Goal: Transaction & Acquisition: Purchase product/service

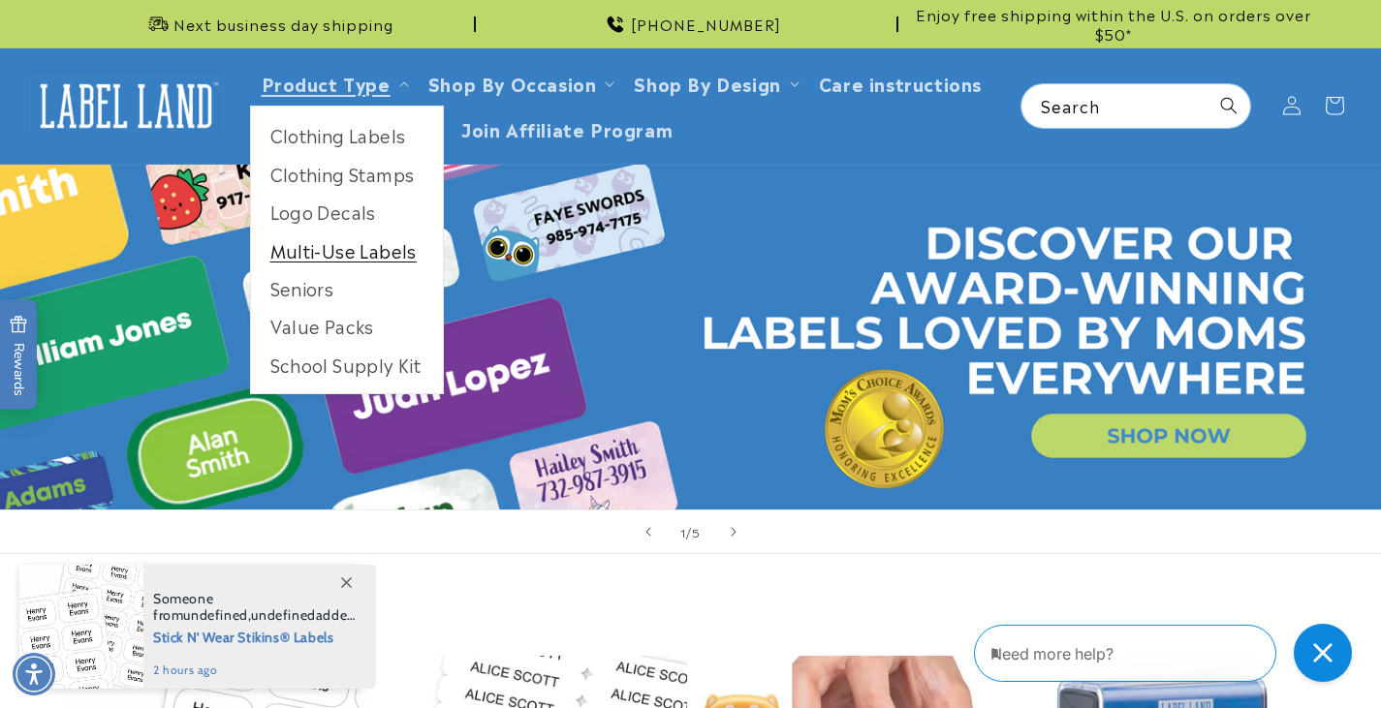
click at [352, 263] on link "Multi-Use Labels" at bounding box center [347, 251] width 192 height 38
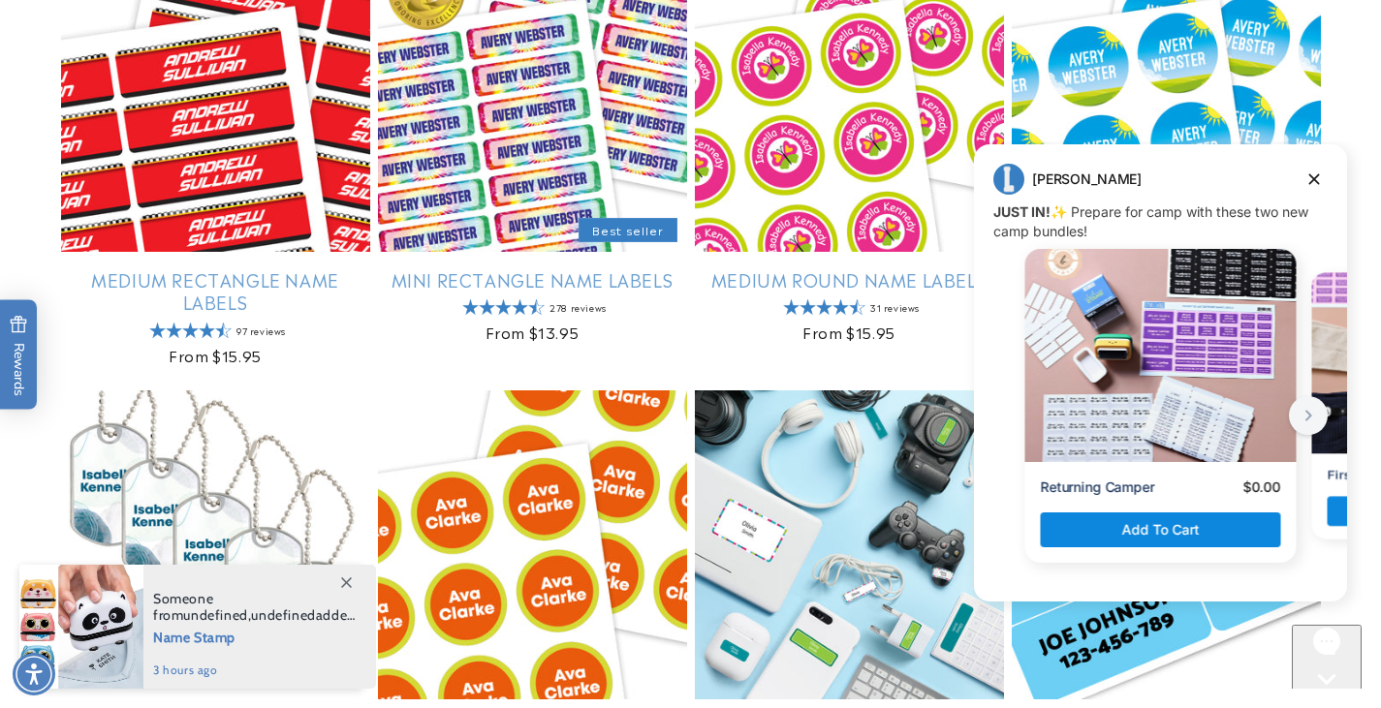
scroll to position [1550, 0]
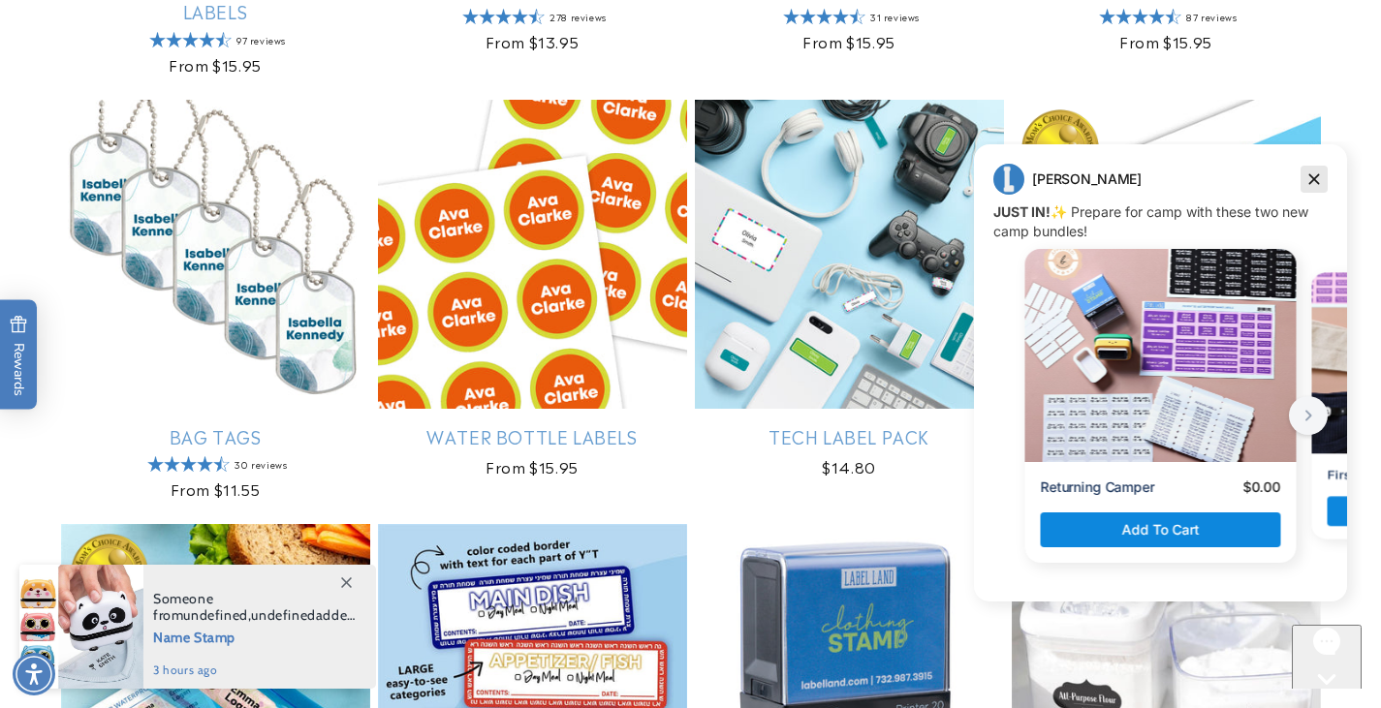
click at [1317, 180] on icon "Dismiss campaign" at bounding box center [1313, 179] width 19 height 23
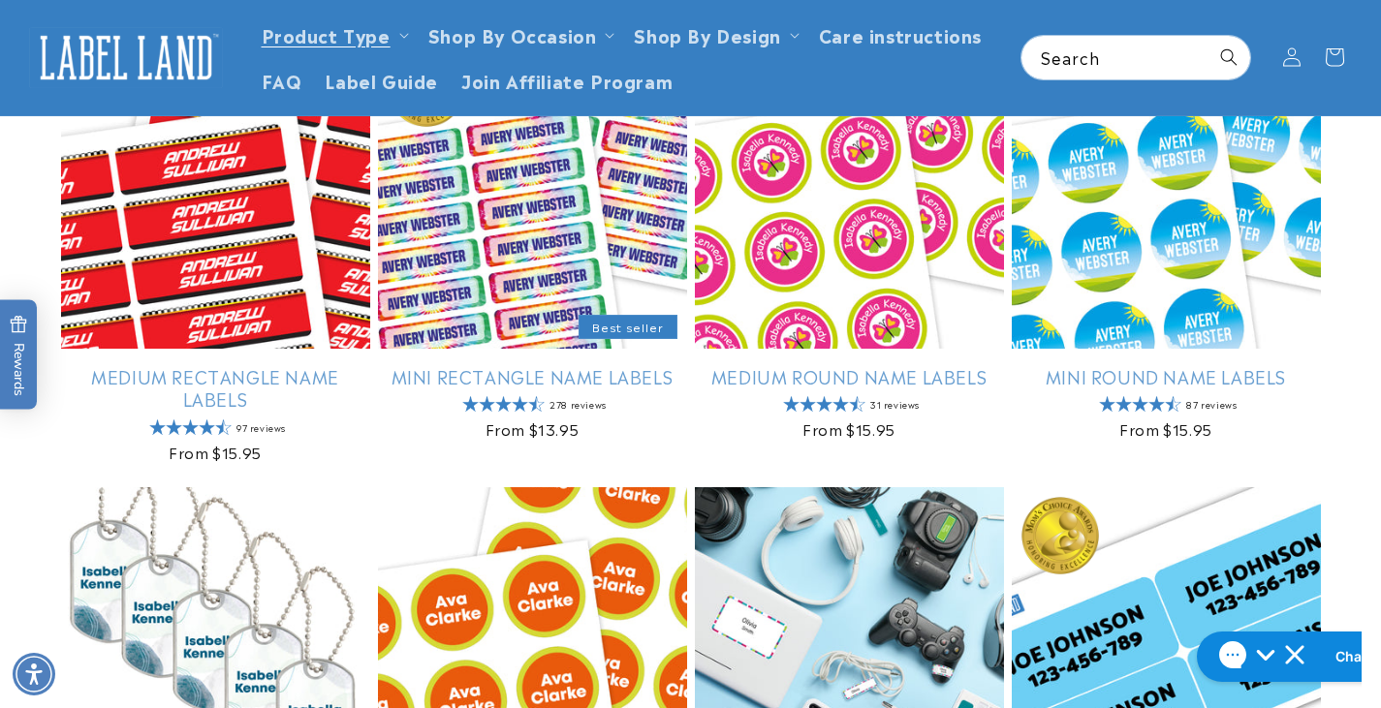
scroll to position [1066, 0]
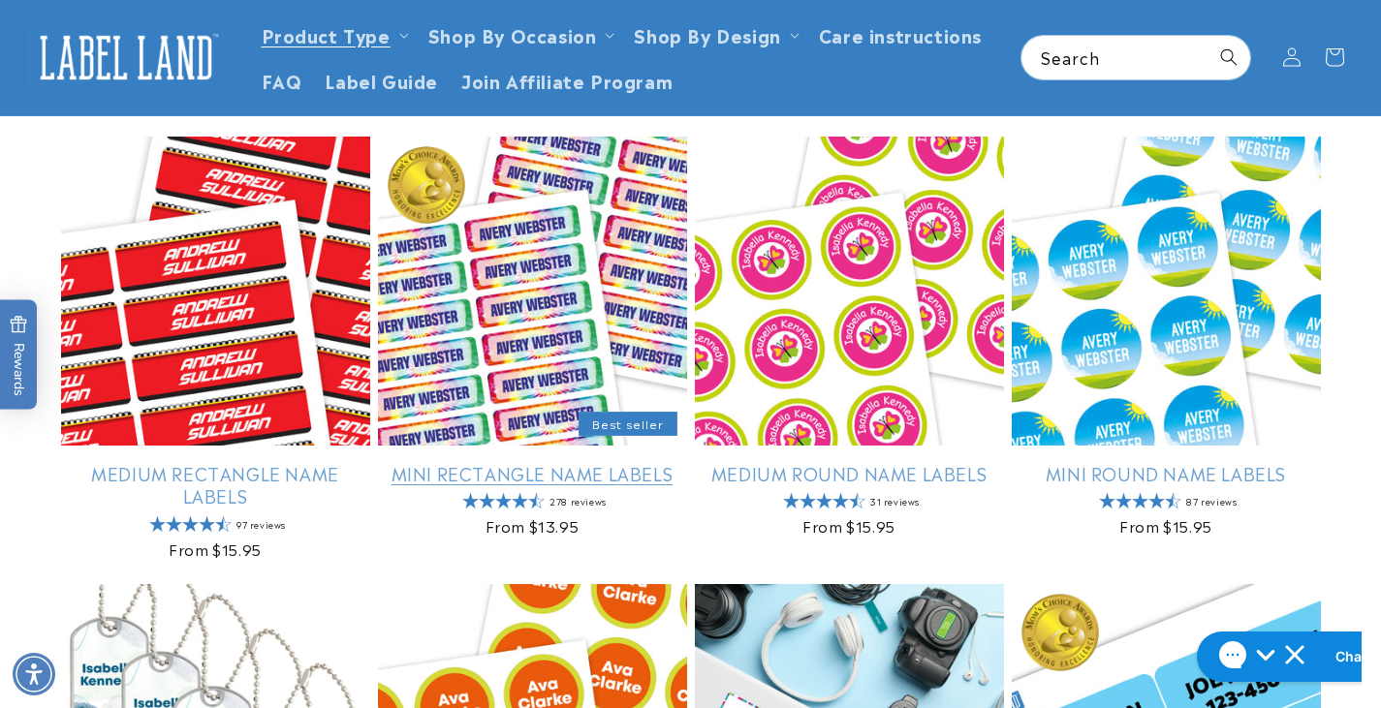
click at [641, 462] on link "Mini Rectangle Name Labels" at bounding box center [532, 473] width 309 height 22
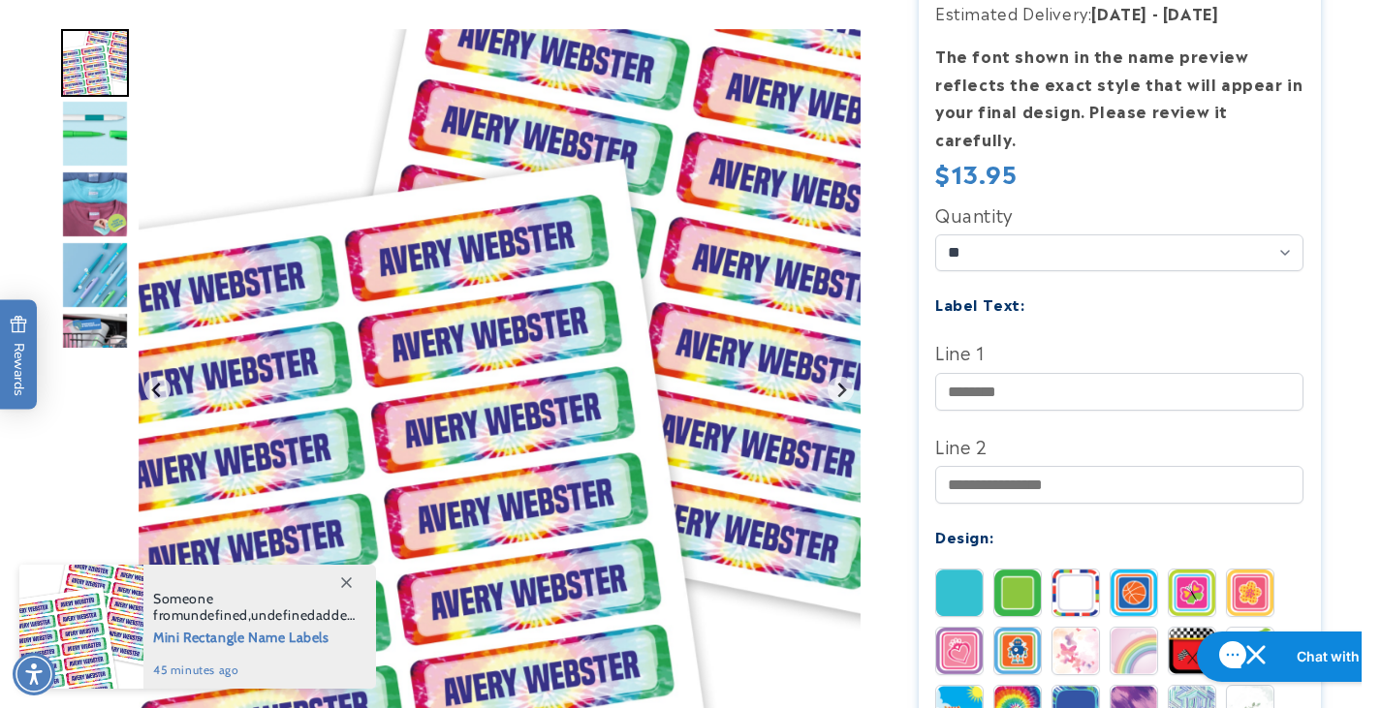
scroll to position [678, 0]
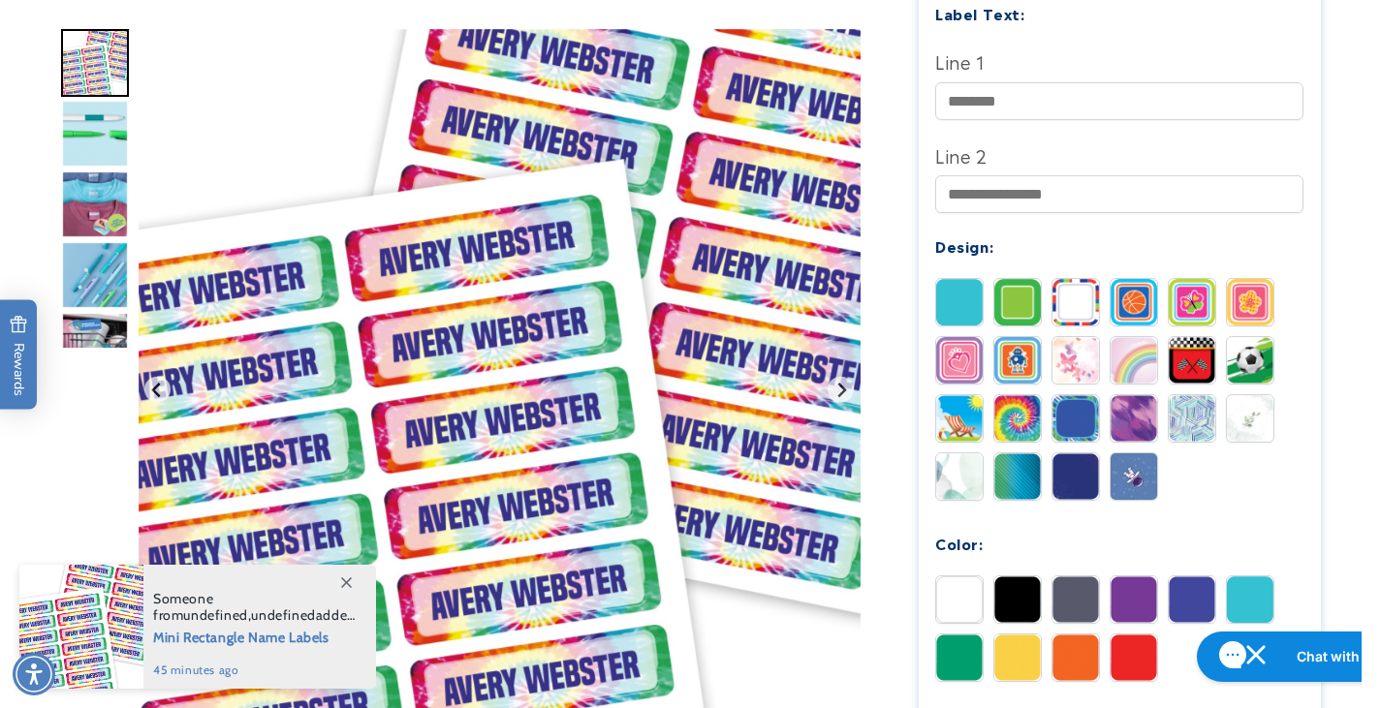
click at [974, 279] on img at bounding box center [959, 302] width 47 height 47
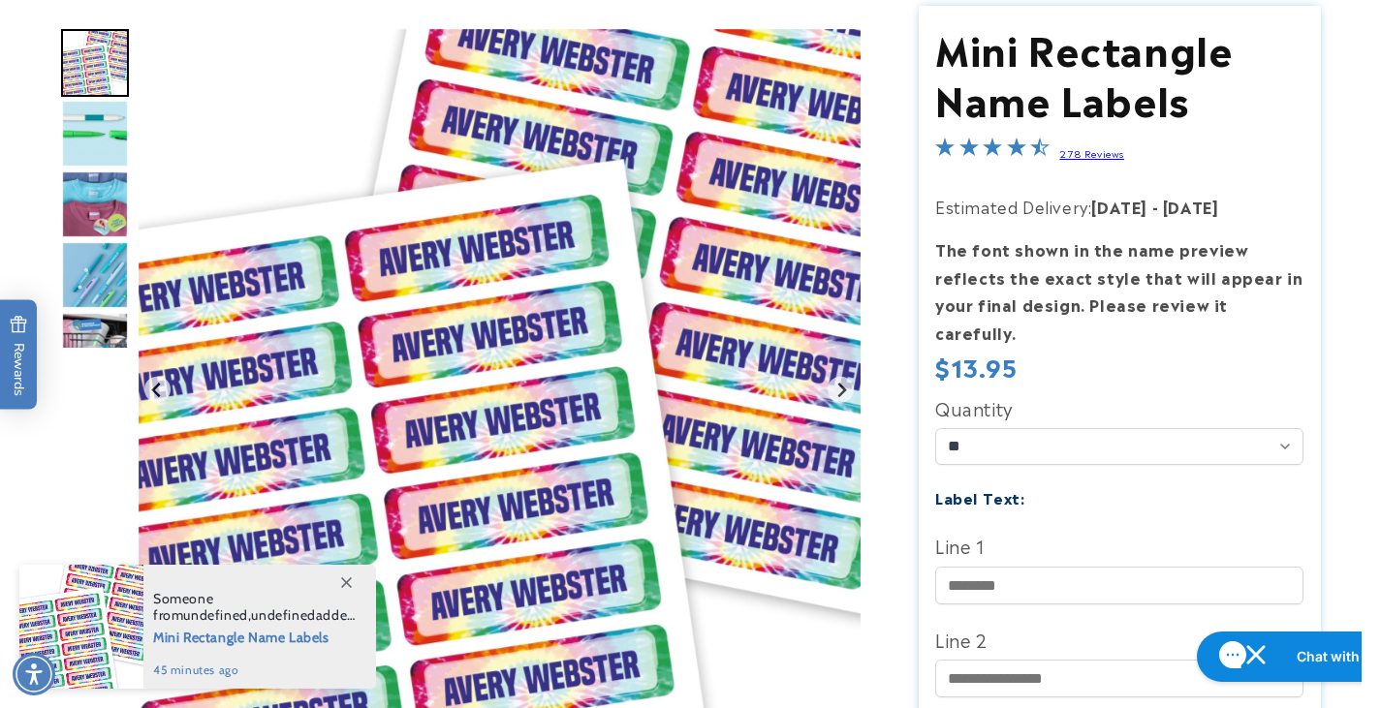
scroll to position [485, 0]
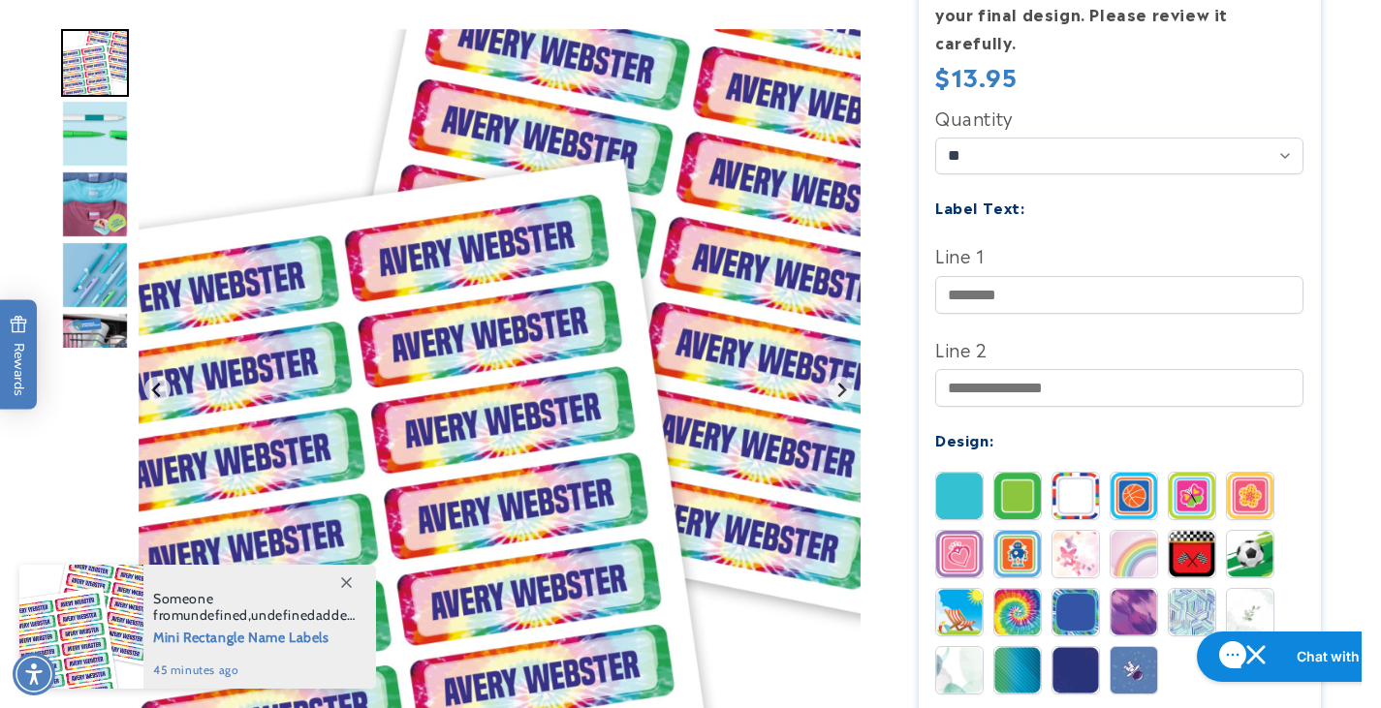
click at [131, 141] on div "Gallery Viewer" at bounding box center [470, 395] width 819 height 732
click at [112, 149] on img "Go to slide 2" at bounding box center [95, 134] width 68 height 68
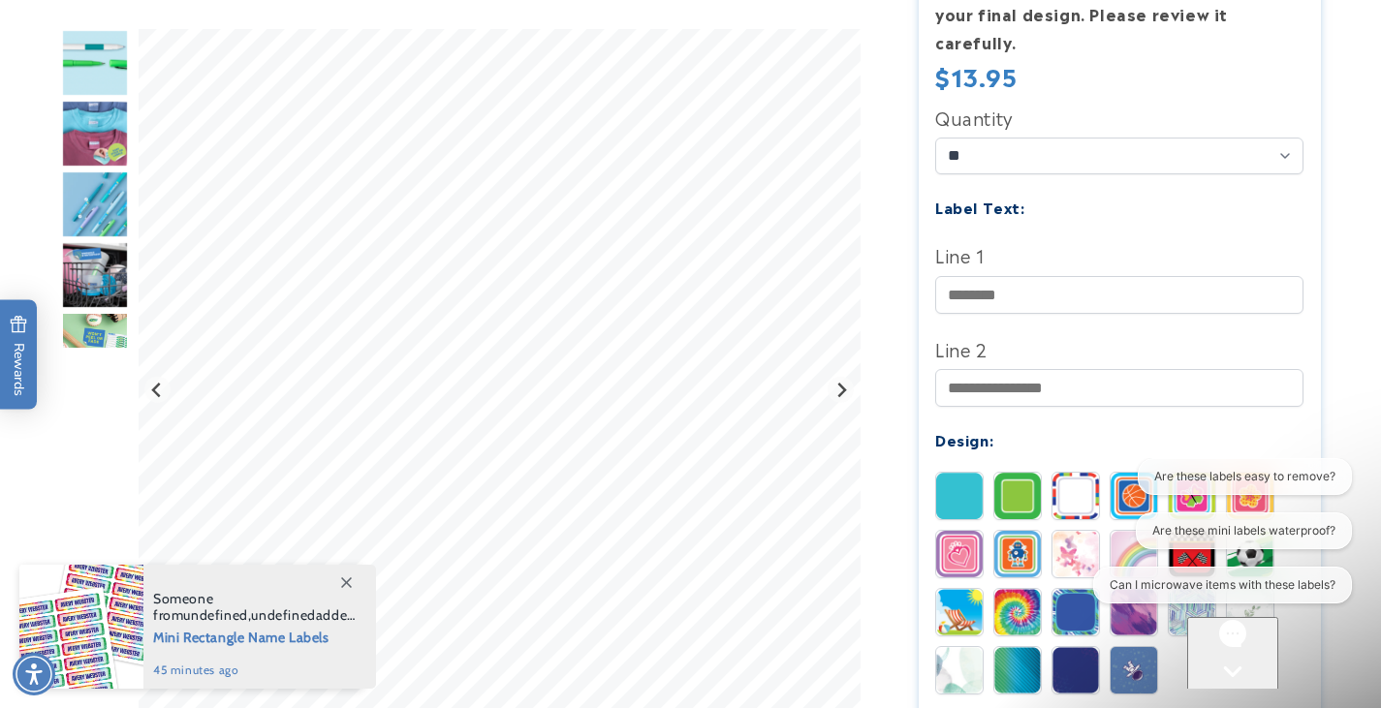
scroll to position [0, 0]
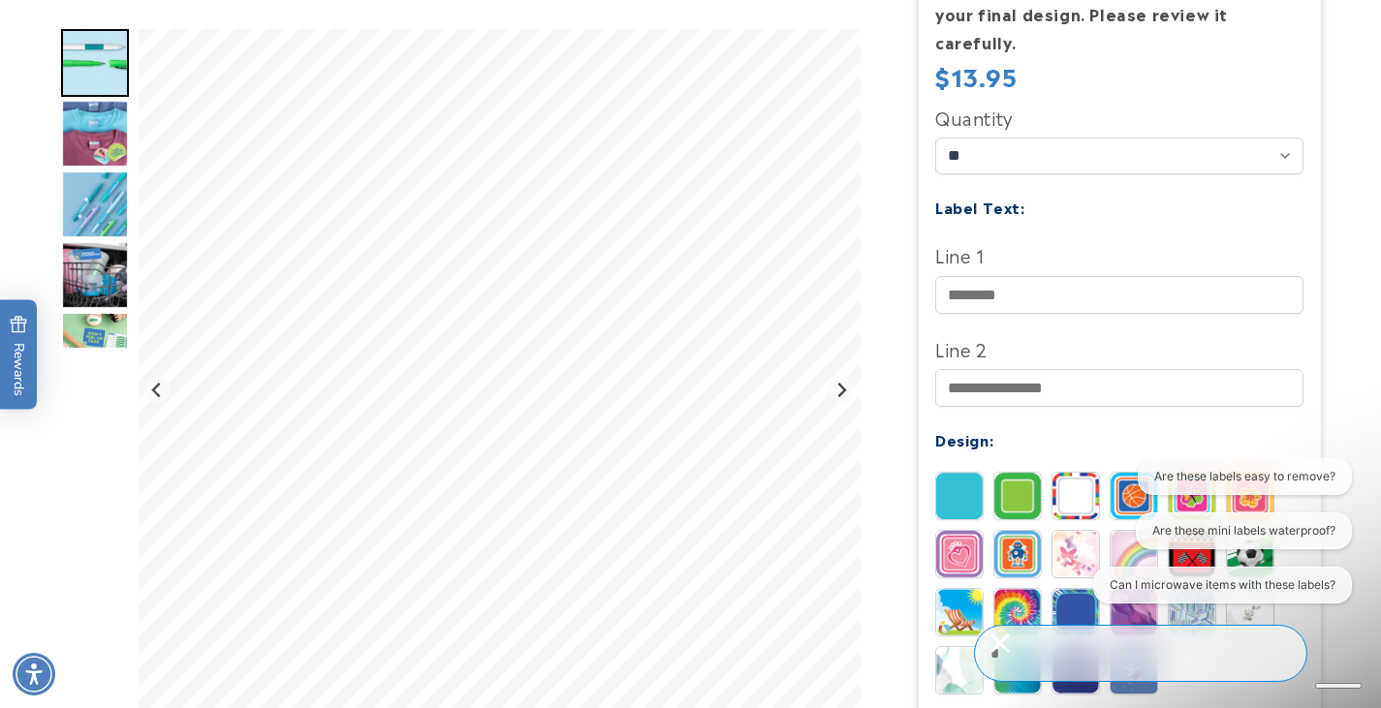
click at [90, 146] on img "Go to slide 3" at bounding box center [95, 134] width 68 height 68
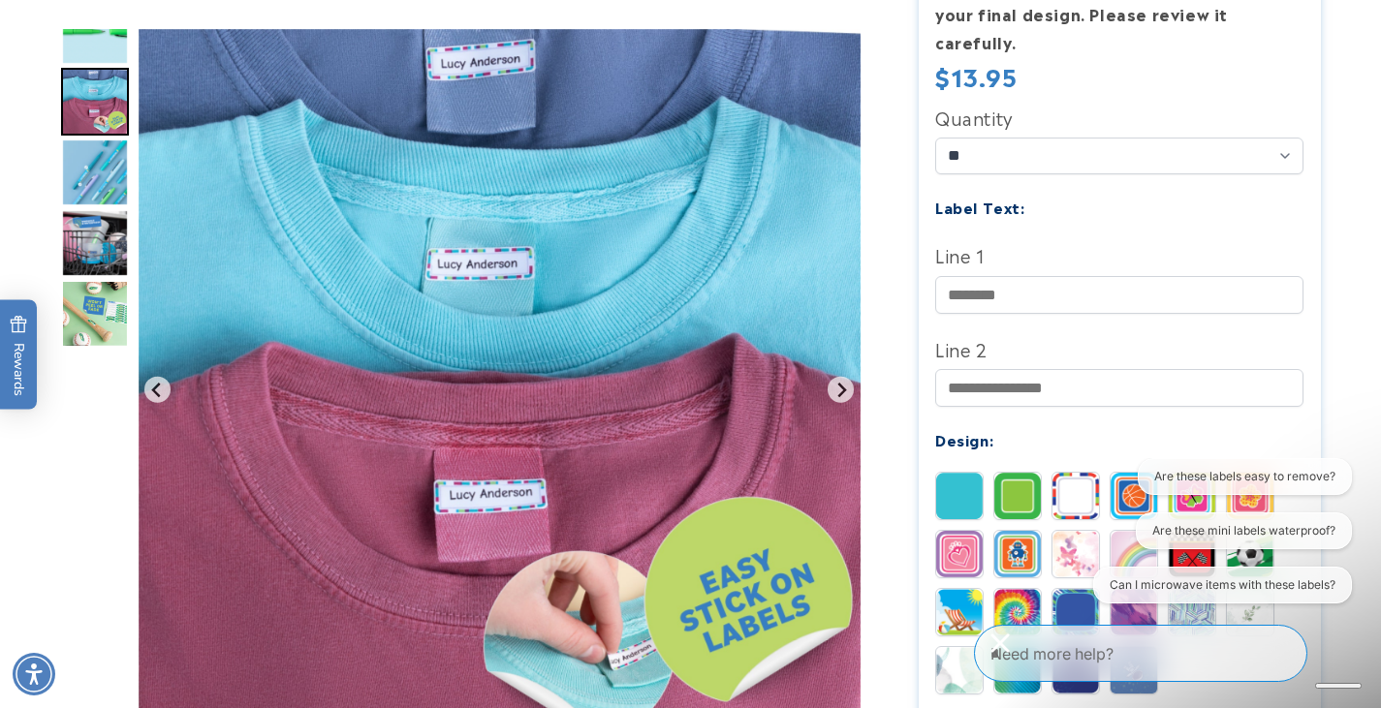
click at [98, 184] on img "Go to slide 4" at bounding box center [95, 173] width 68 height 68
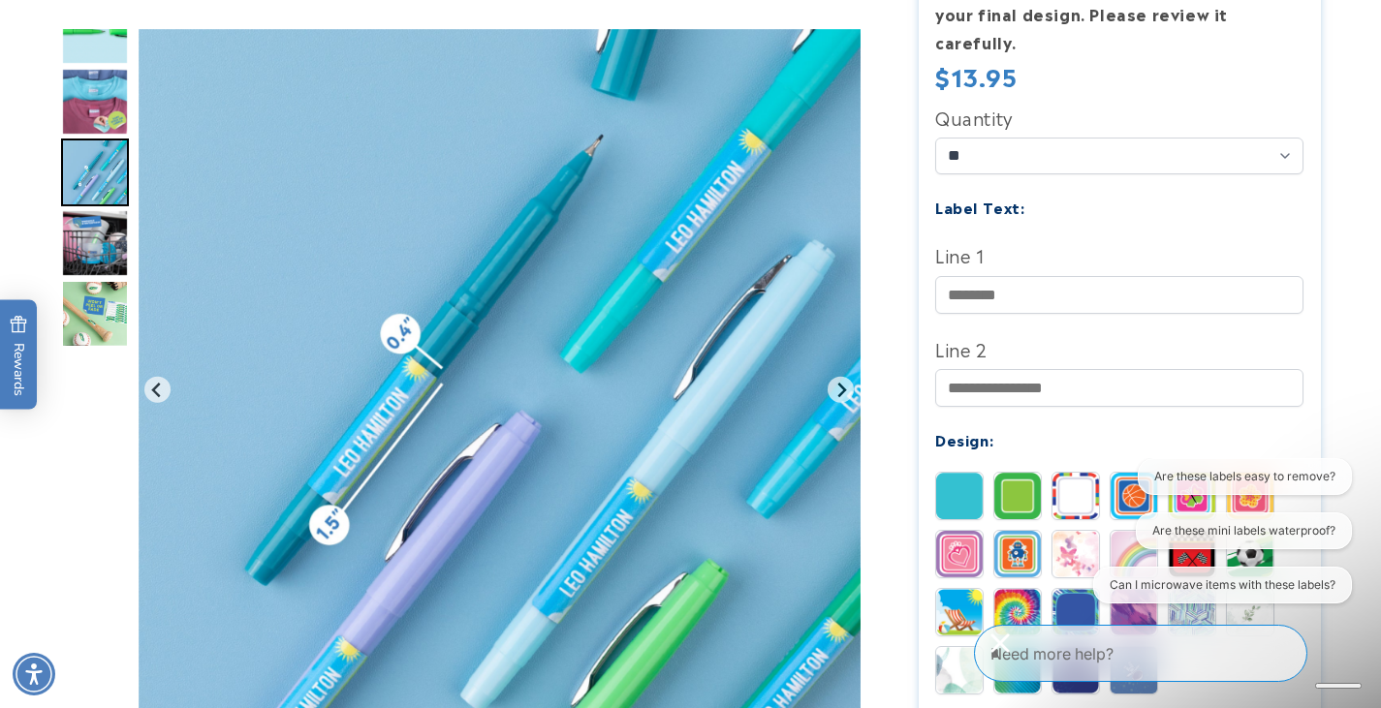
click at [103, 258] on img "Go to slide 5" at bounding box center [95, 243] width 68 height 68
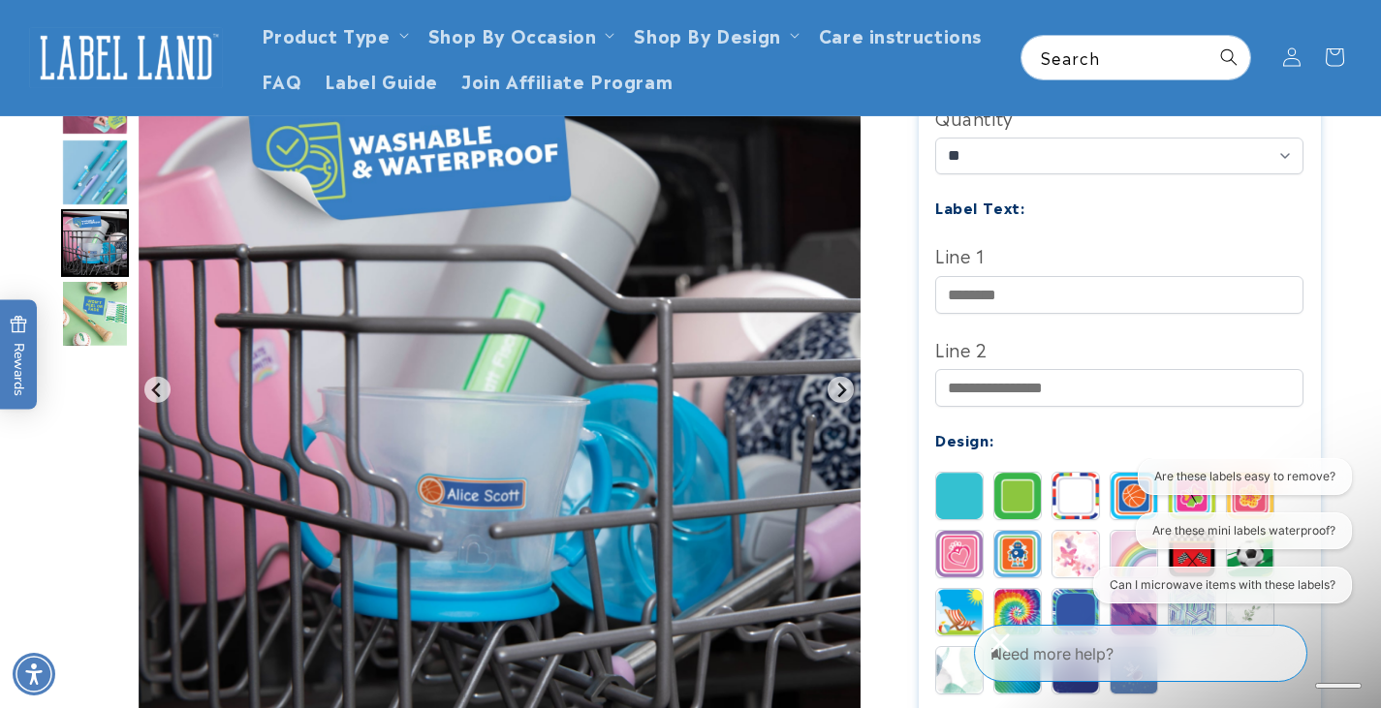
scroll to position [388, 0]
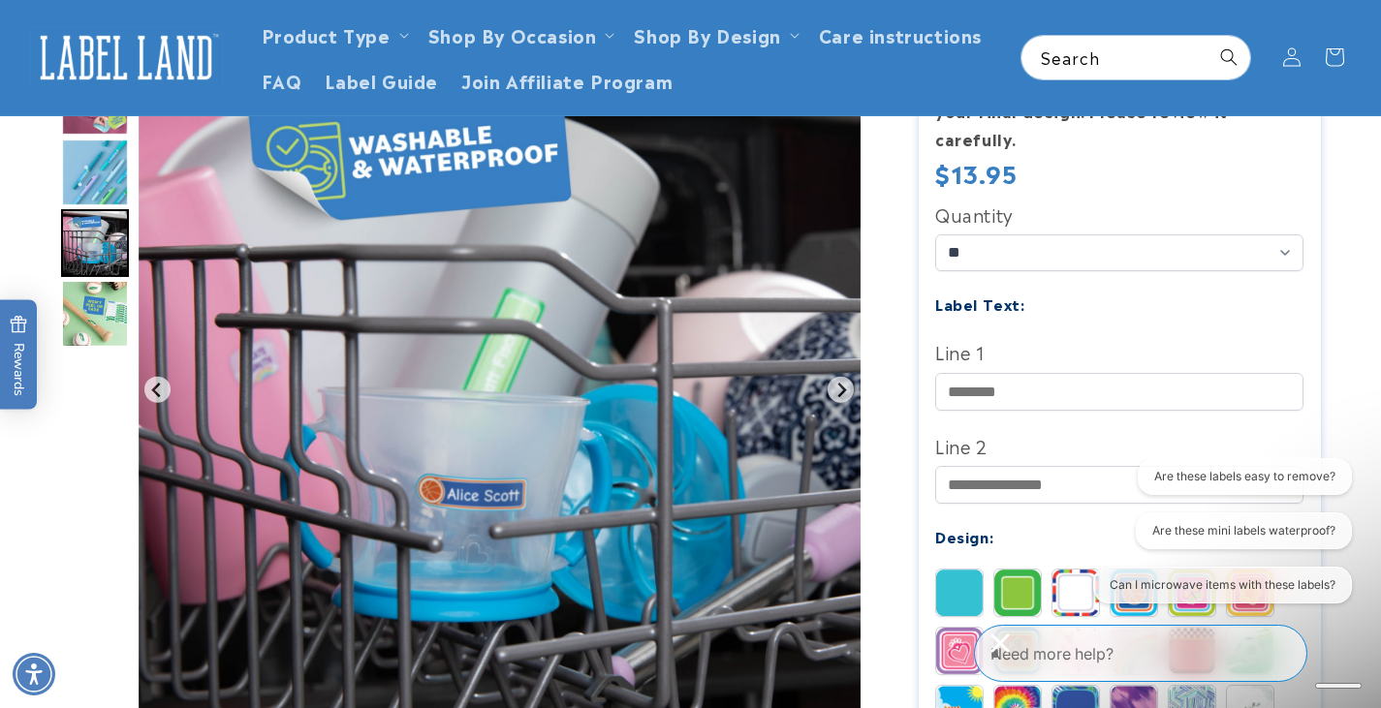
click at [1019, 663] on div "Close conversation starters" at bounding box center [1000, 643] width 39 height 39
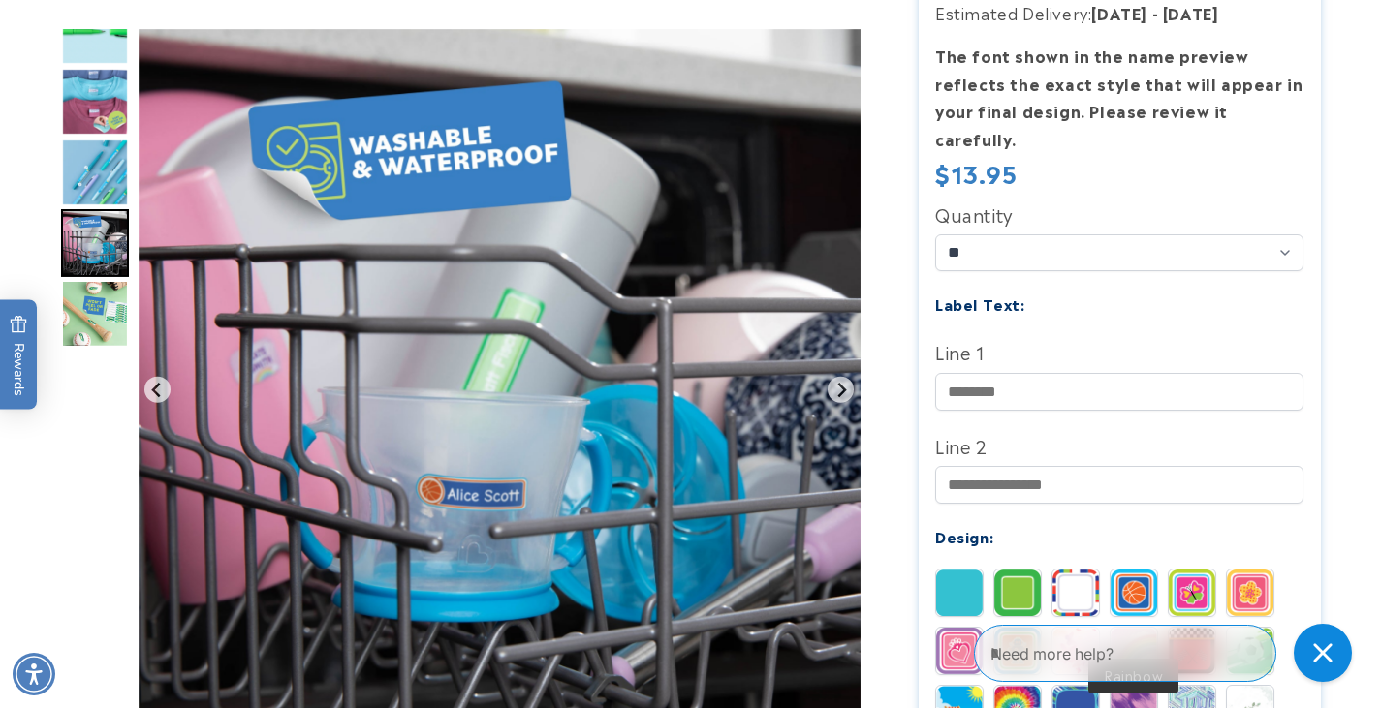
scroll to position [581, 0]
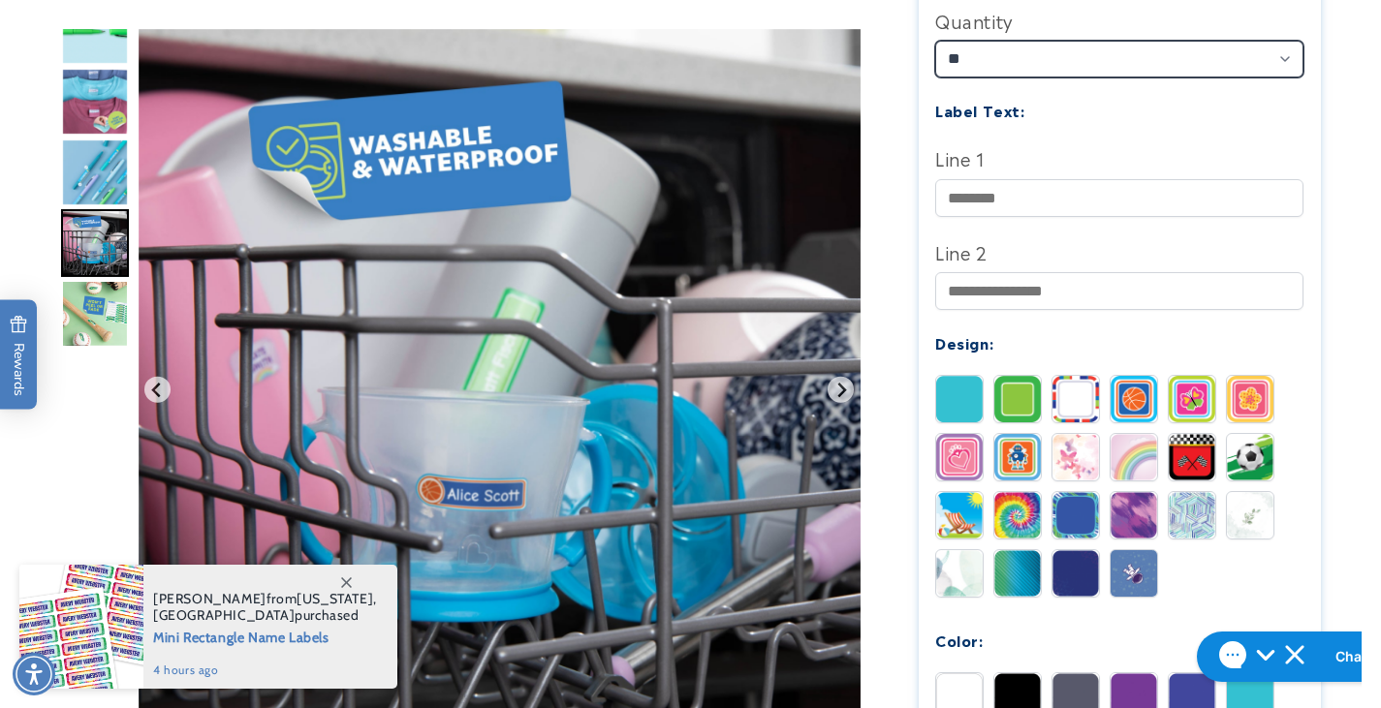
click at [1098, 41] on select "** ** **" at bounding box center [1119, 59] width 368 height 37
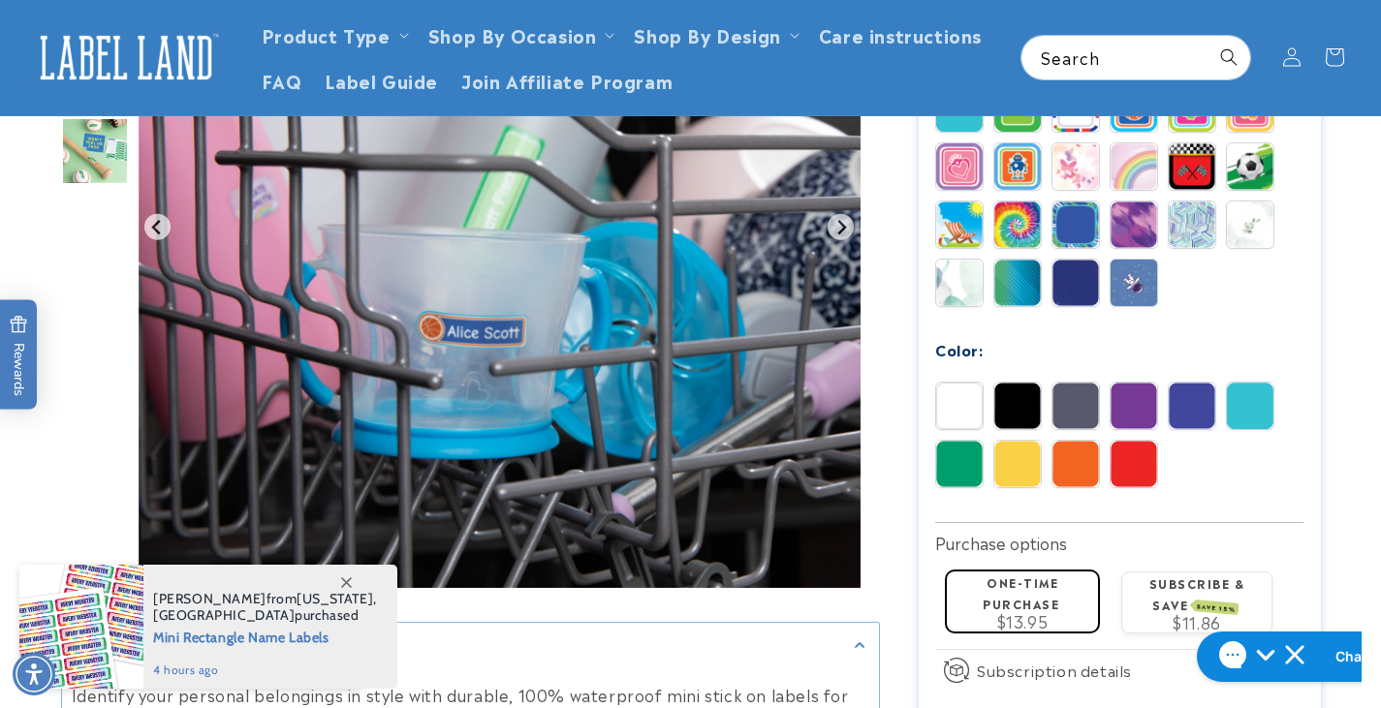
scroll to position [775, 0]
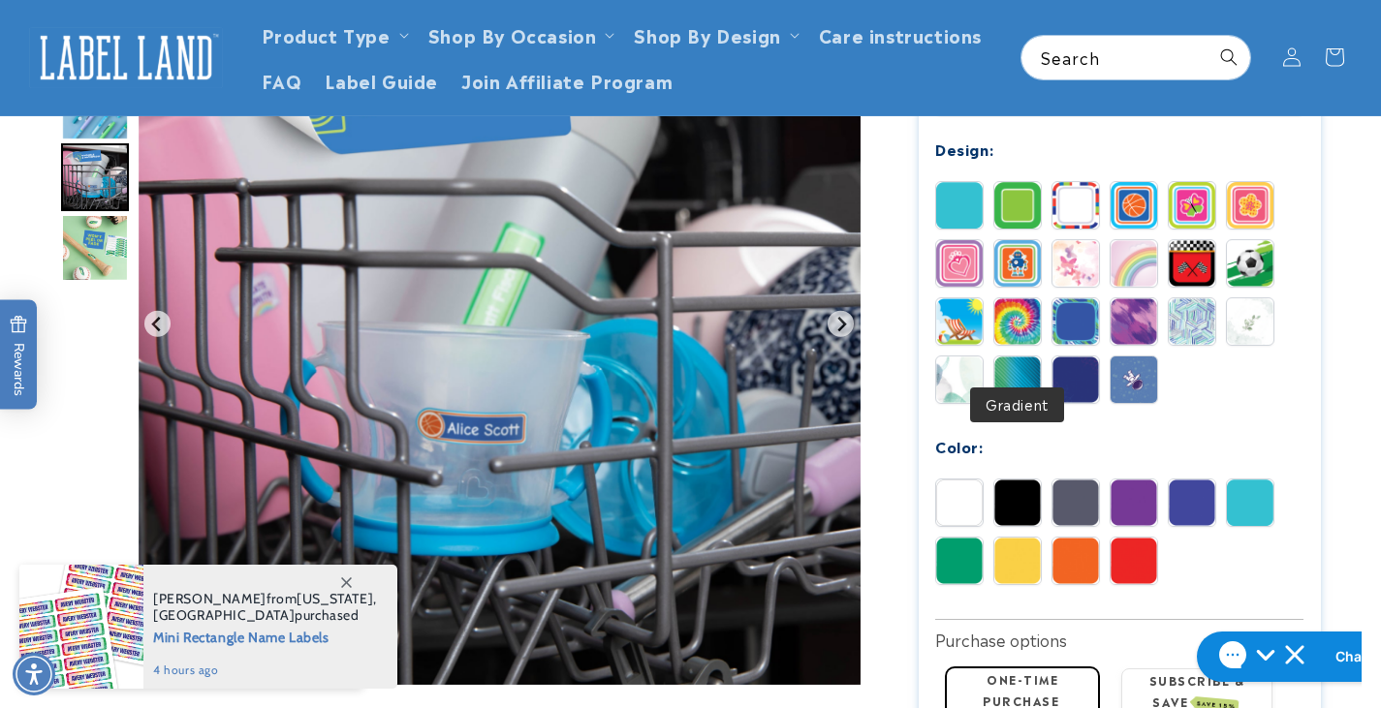
click at [1027, 358] on img at bounding box center [1017, 380] width 47 height 47
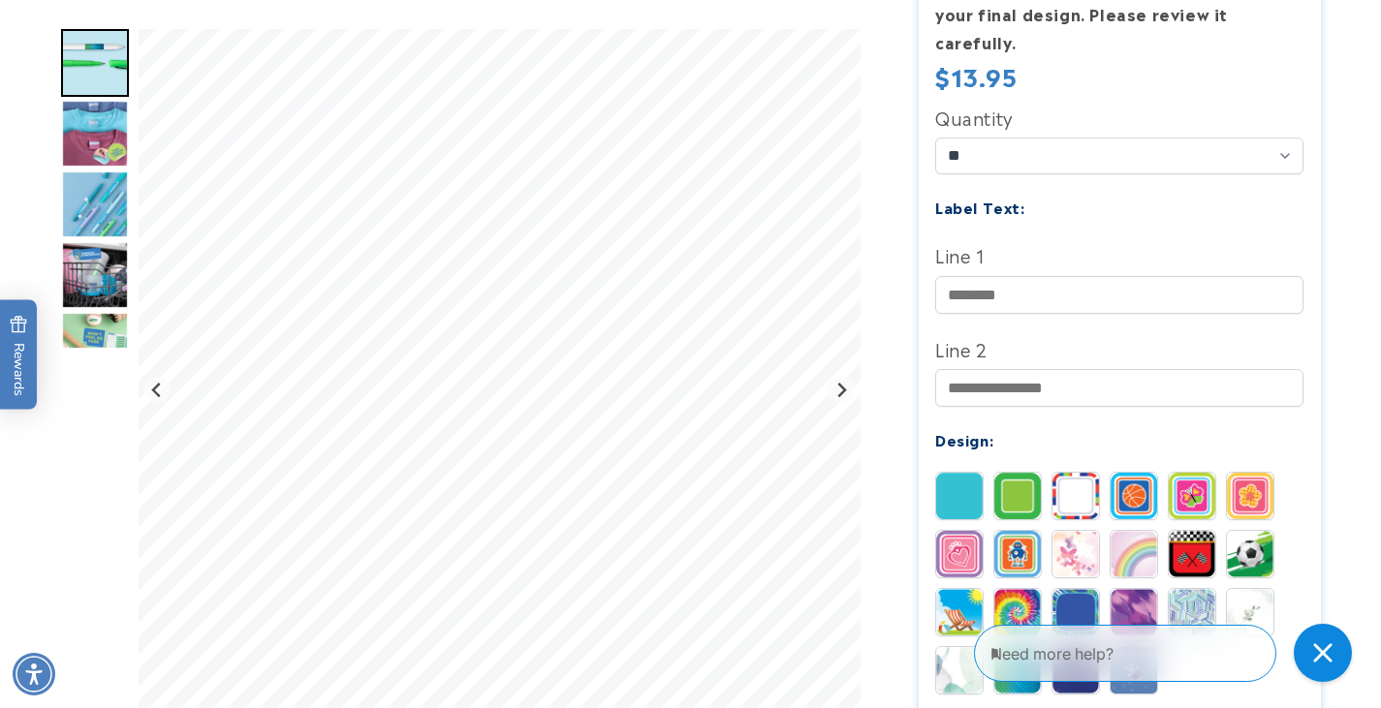
scroll to position [581, 0]
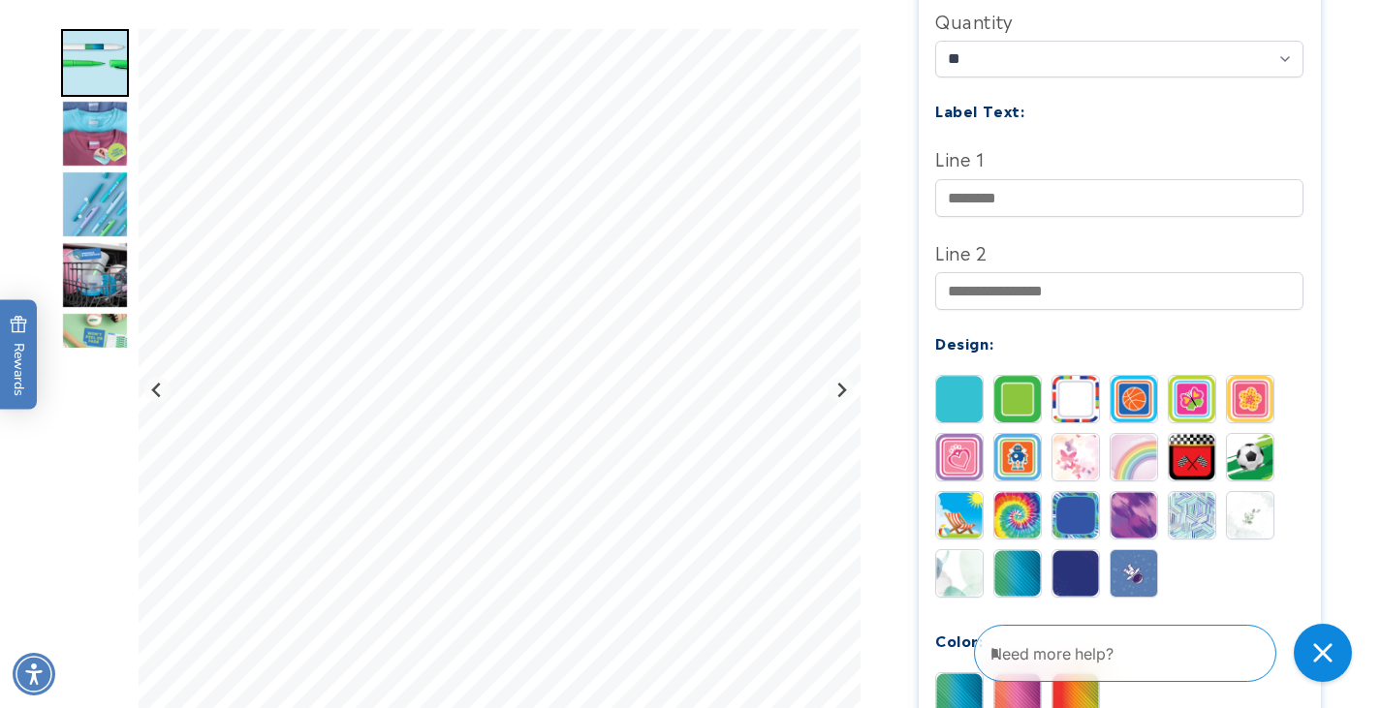
click at [1009, 376] on img at bounding box center [1017, 399] width 47 height 47
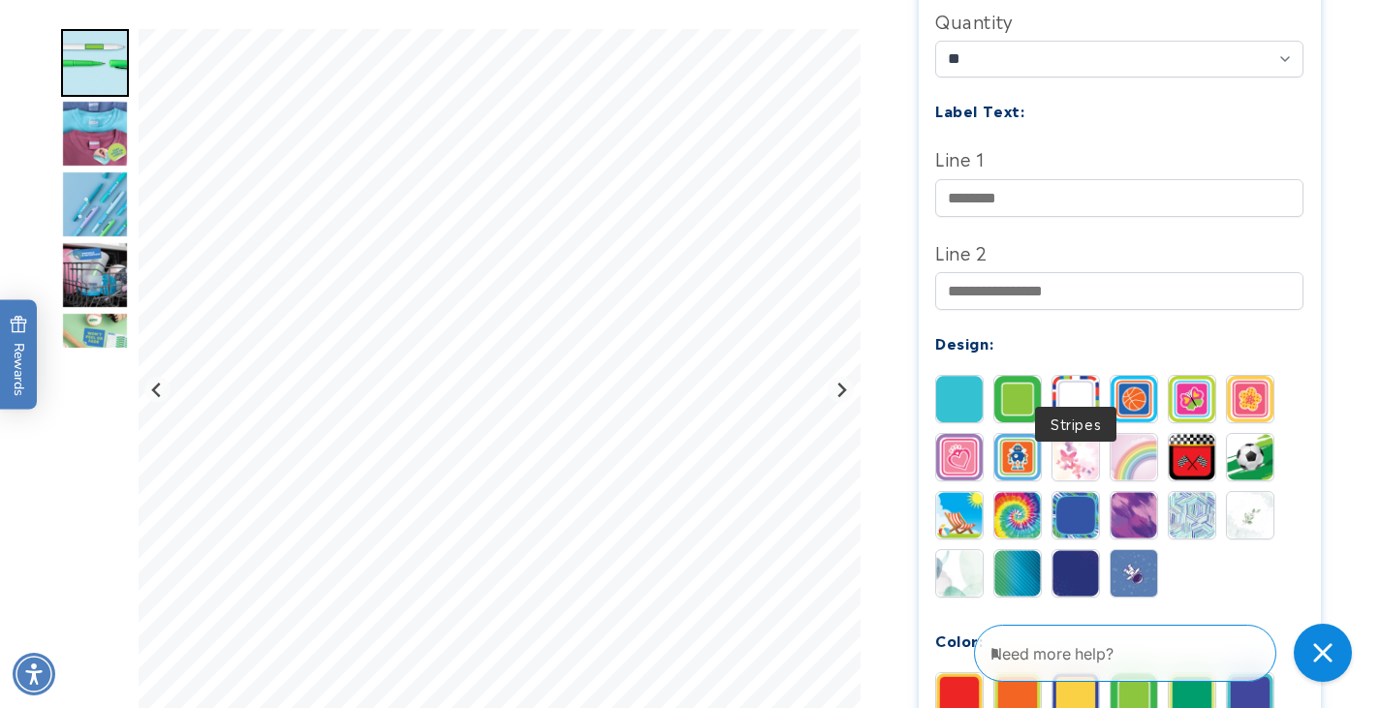
click at [1080, 376] on img at bounding box center [1075, 399] width 47 height 47
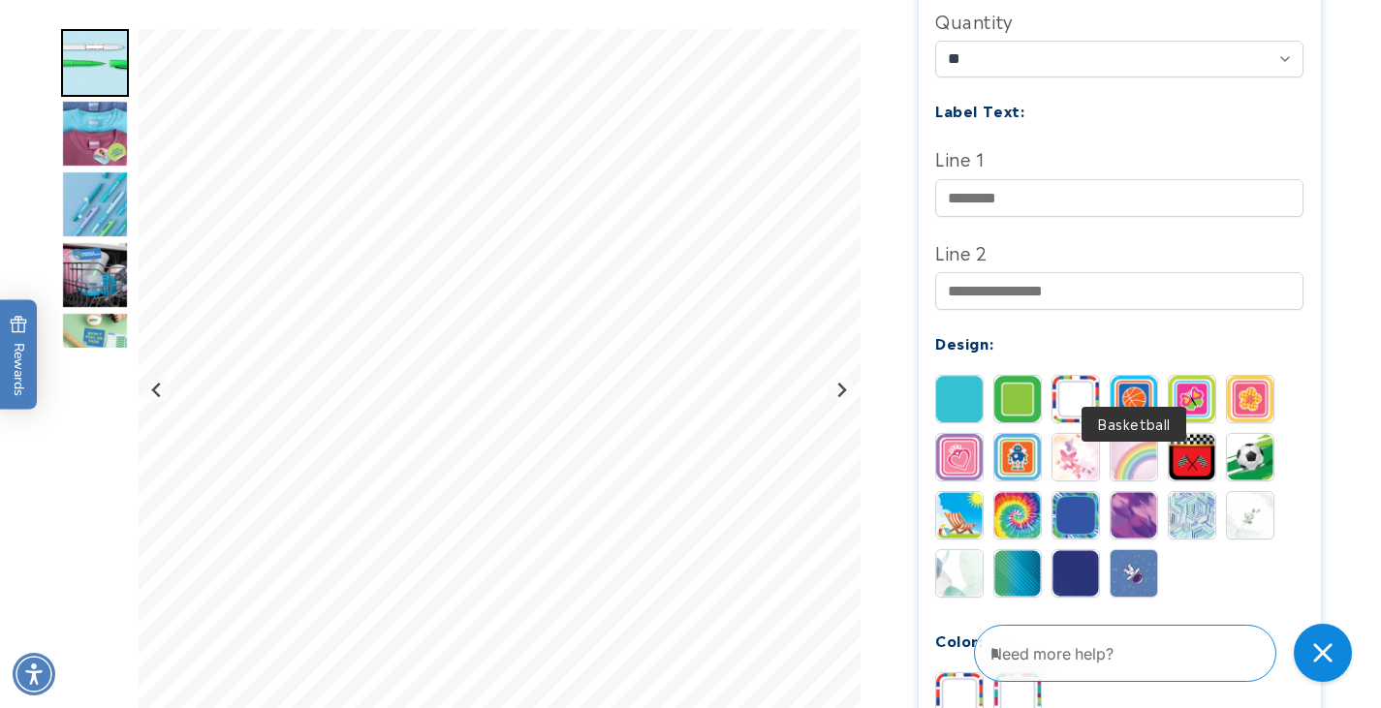
click at [1142, 376] on img at bounding box center [1134, 399] width 47 height 47
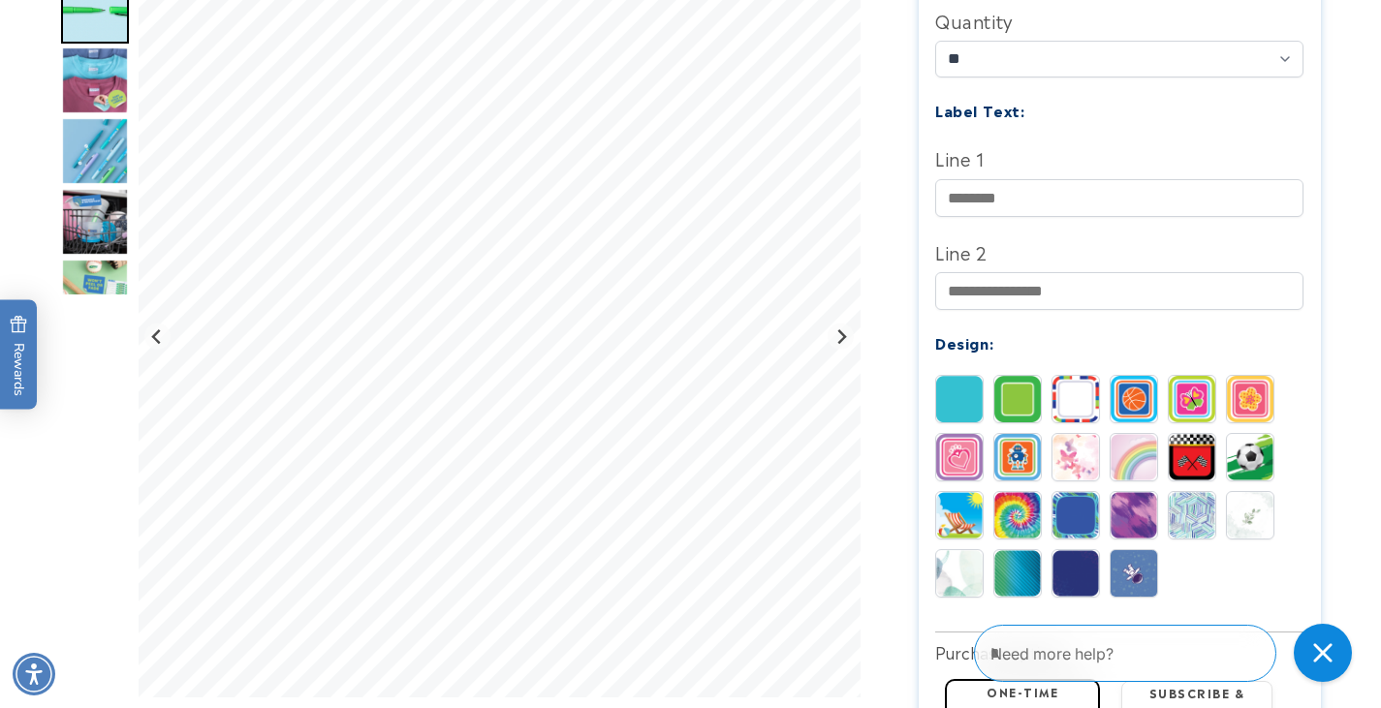
click at [1179, 376] on img at bounding box center [1192, 399] width 47 height 47
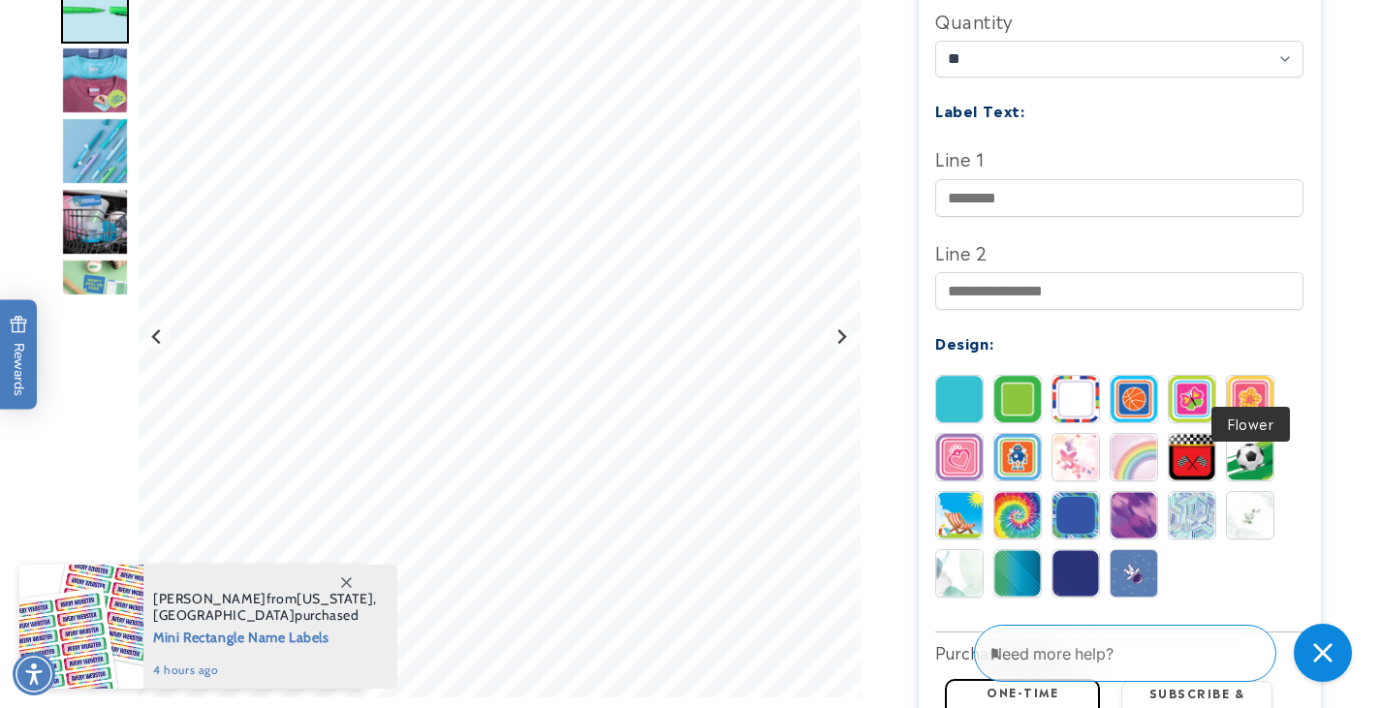
click at [1247, 376] on img at bounding box center [1250, 399] width 47 height 47
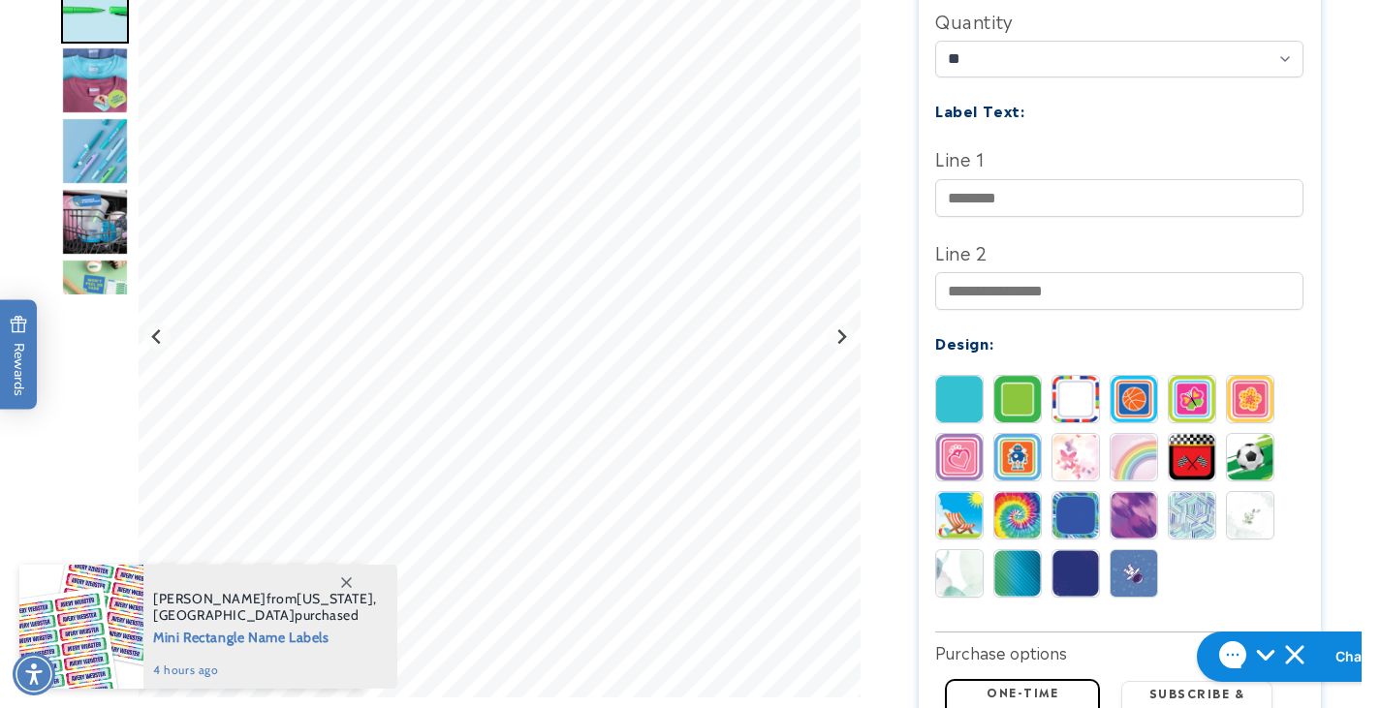
click at [957, 434] on img at bounding box center [959, 457] width 47 height 47
click at [1003, 434] on img at bounding box center [1017, 457] width 47 height 47
click at [1062, 438] on img at bounding box center [1075, 457] width 47 height 47
click at [1070, 438] on img at bounding box center [1075, 457] width 47 height 47
click at [1115, 438] on img at bounding box center [1134, 457] width 47 height 47
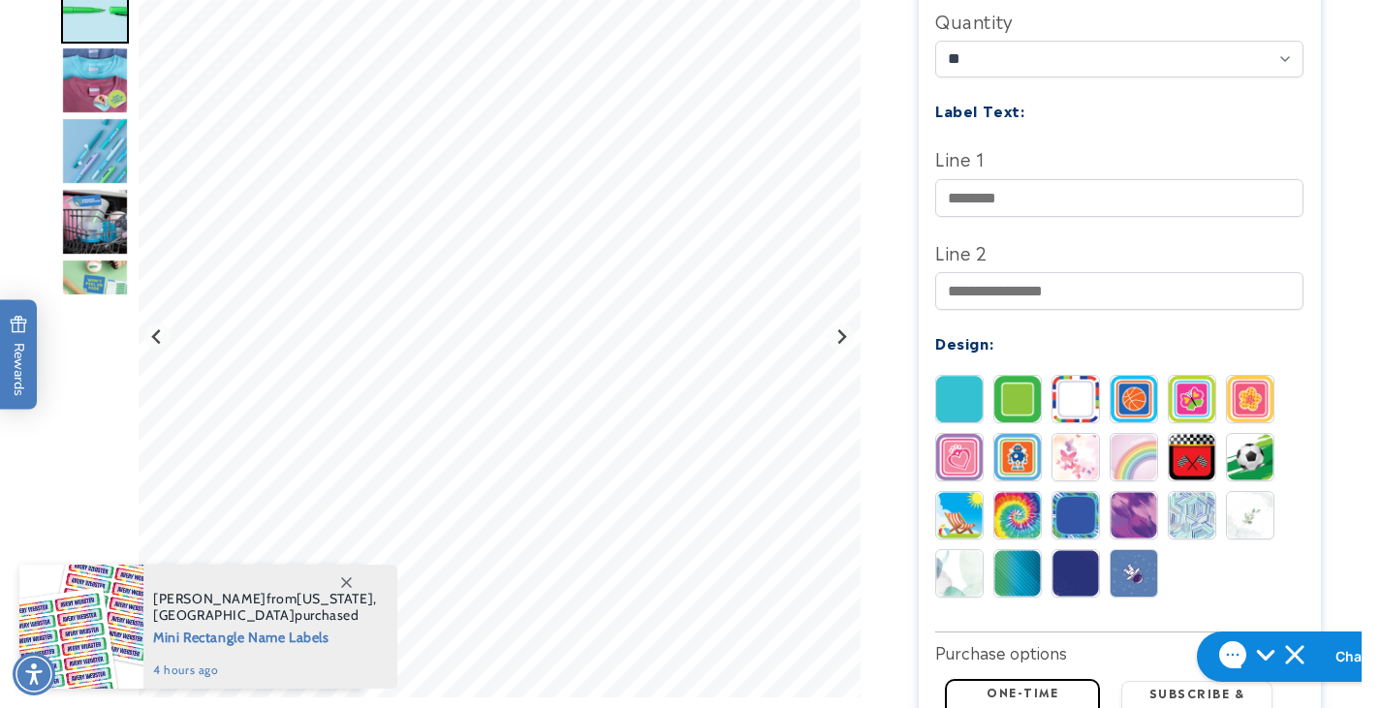
click at [1196, 444] on img at bounding box center [1192, 457] width 47 height 47
click at [1246, 444] on img at bounding box center [1250, 457] width 47 height 47
click at [969, 492] on img at bounding box center [959, 515] width 47 height 47
click at [1029, 492] on img at bounding box center [1017, 515] width 47 height 47
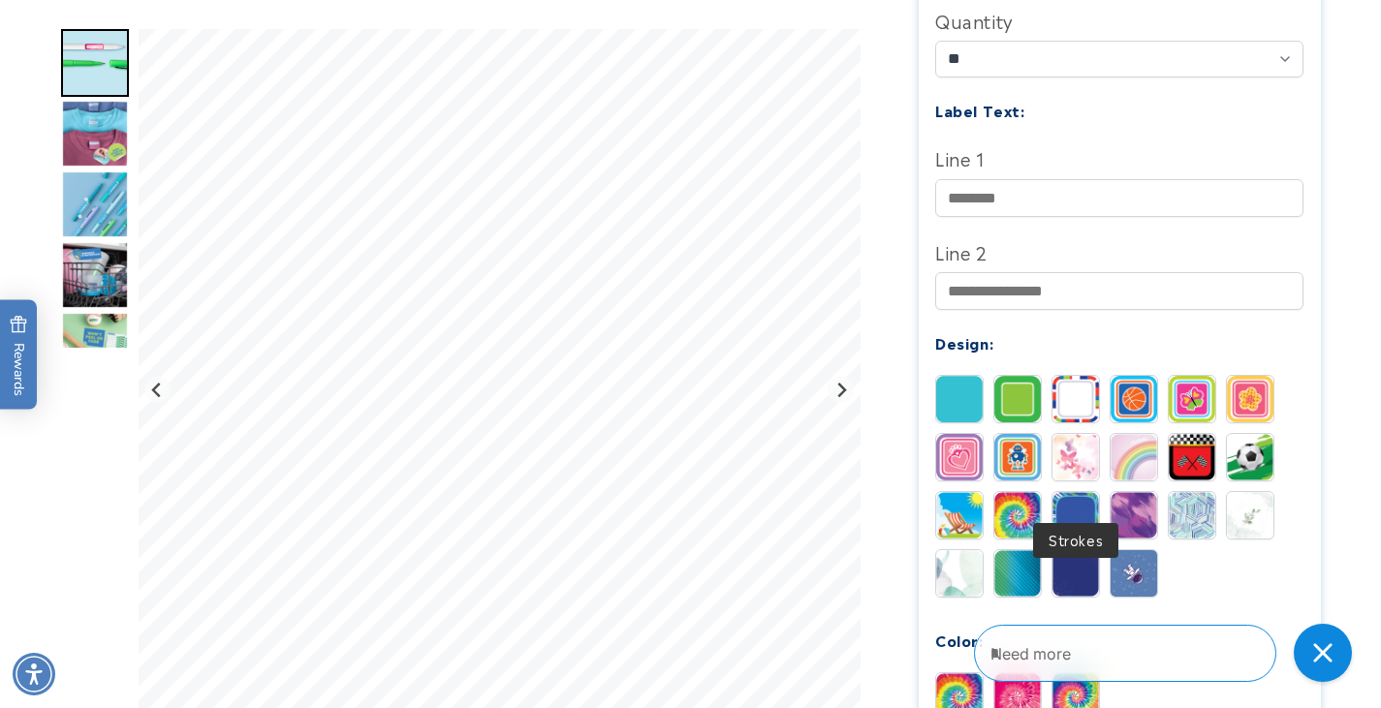
click at [1075, 492] on img at bounding box center [1075, 515] width 47 height 47
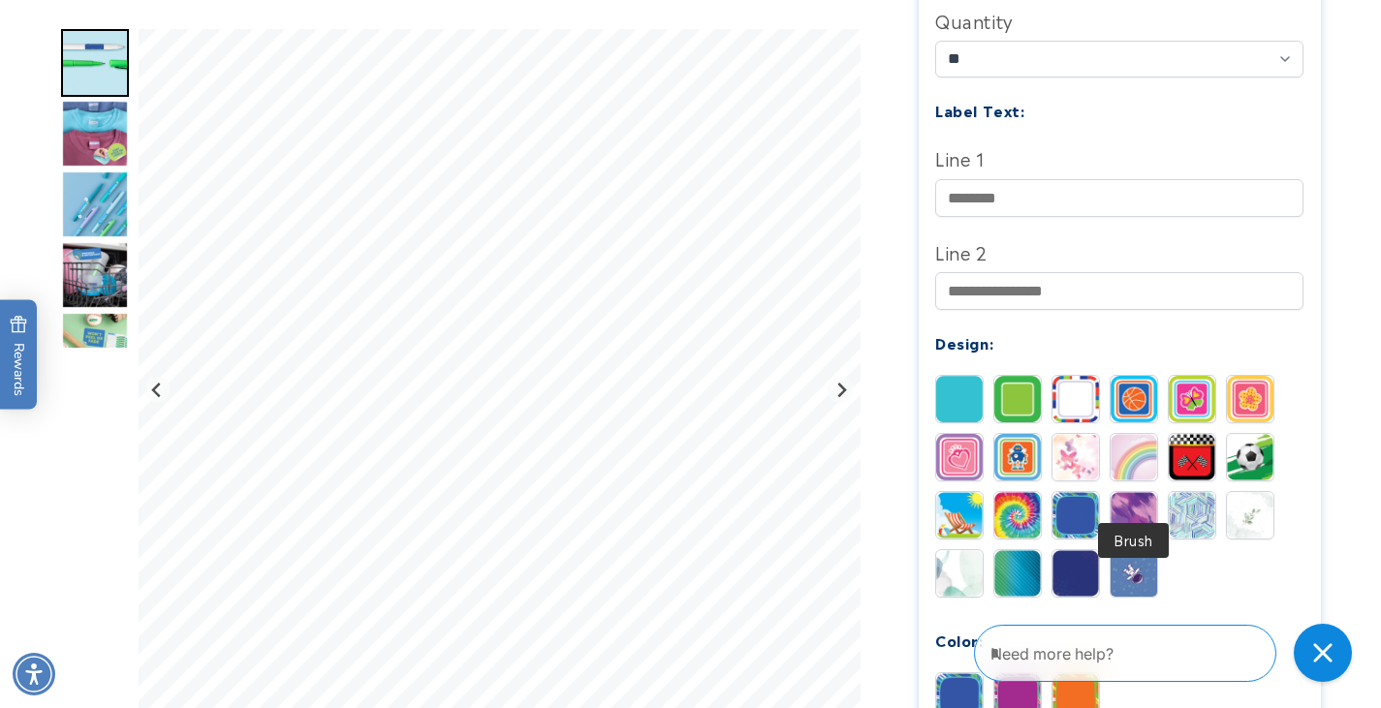
click at [1141, 495] on img at bounding box center [1134, 515] width 47 height 47
click at [1195, 501] on img at bounding box center [1192, 515] width 47 height 47
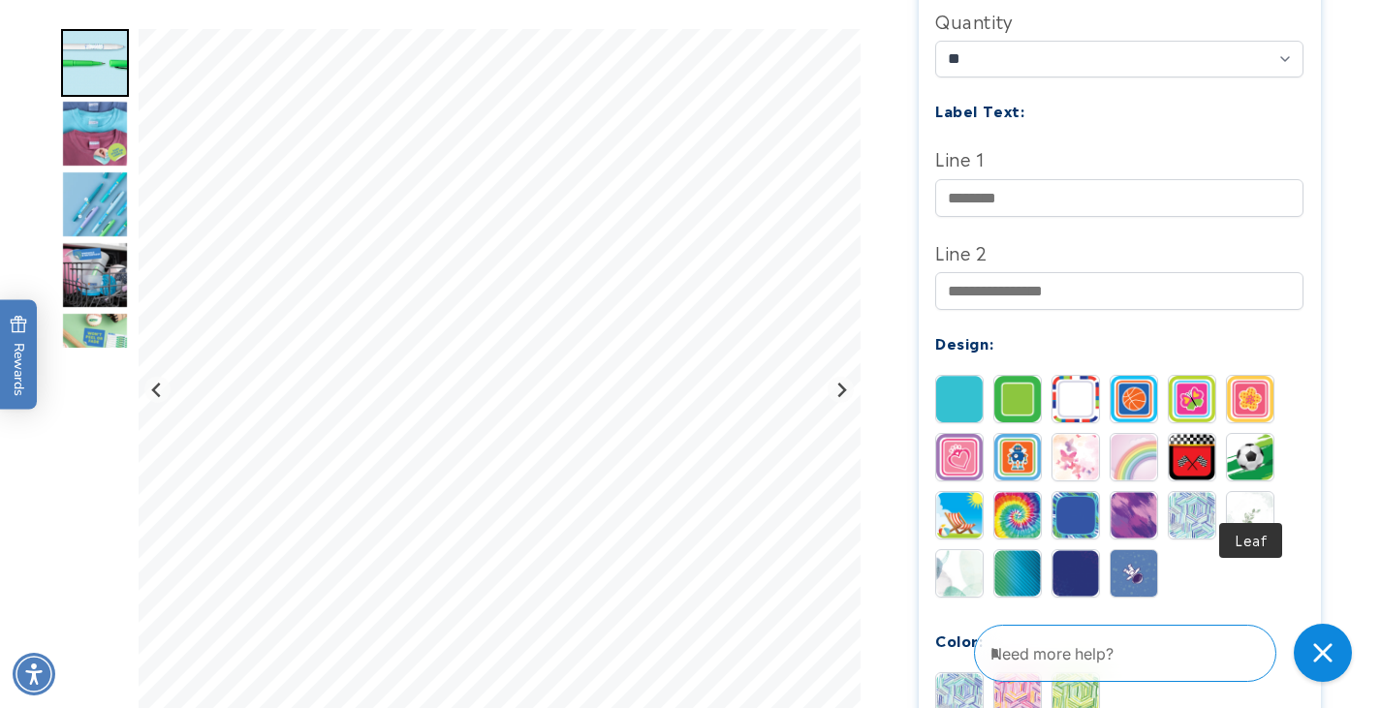
click at [1243, 492] on img at bounding box center [1250, 515] width 47 height 47
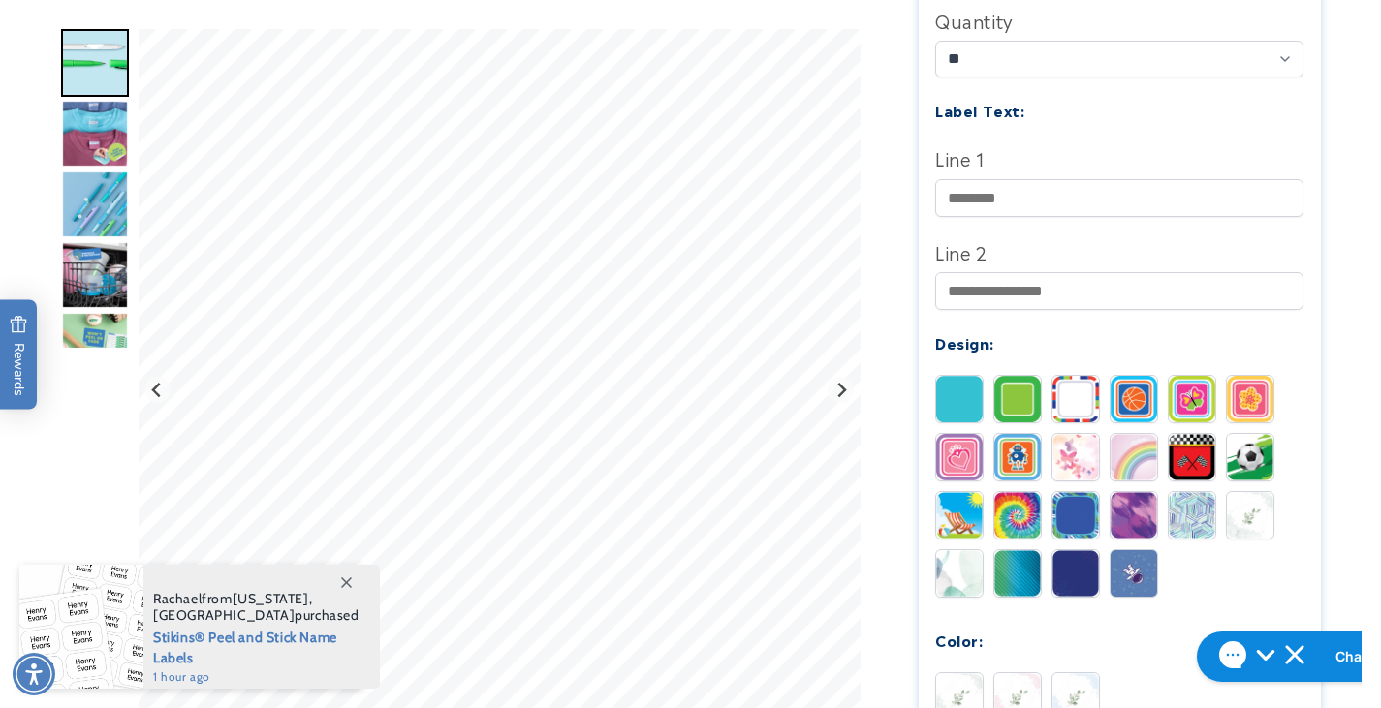
click at [970, 555] on img at bounding box center [959, 573] width 47 height 47
click at [1018, 553] on img at bounding box center [1017, 573] width 47 height 47
click at [1069, 553] on img at bounding box center [1075, 573] width 47 height 47
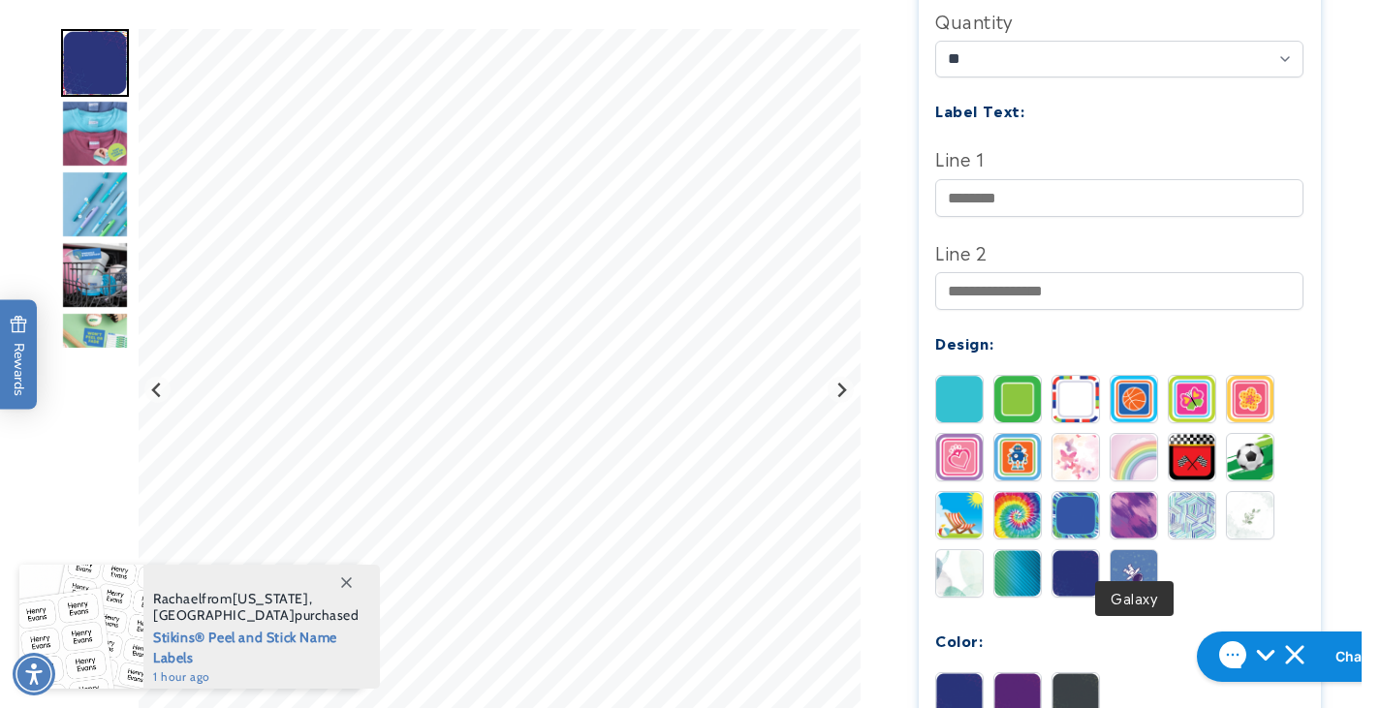
click at [1142, 552] on img at bounding box center [1134, 573] width 47 height 47
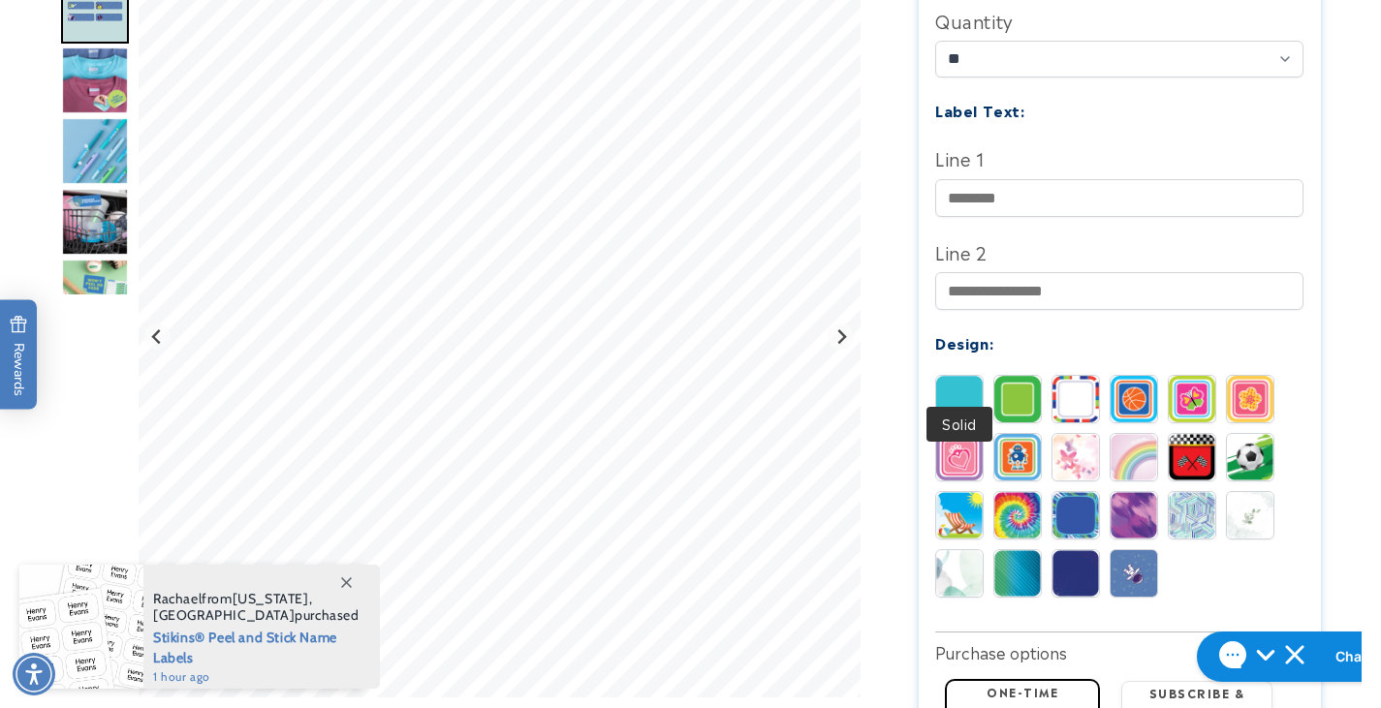
click at [962, 379] on img at bounding box center [959, 399] width 47 height 47
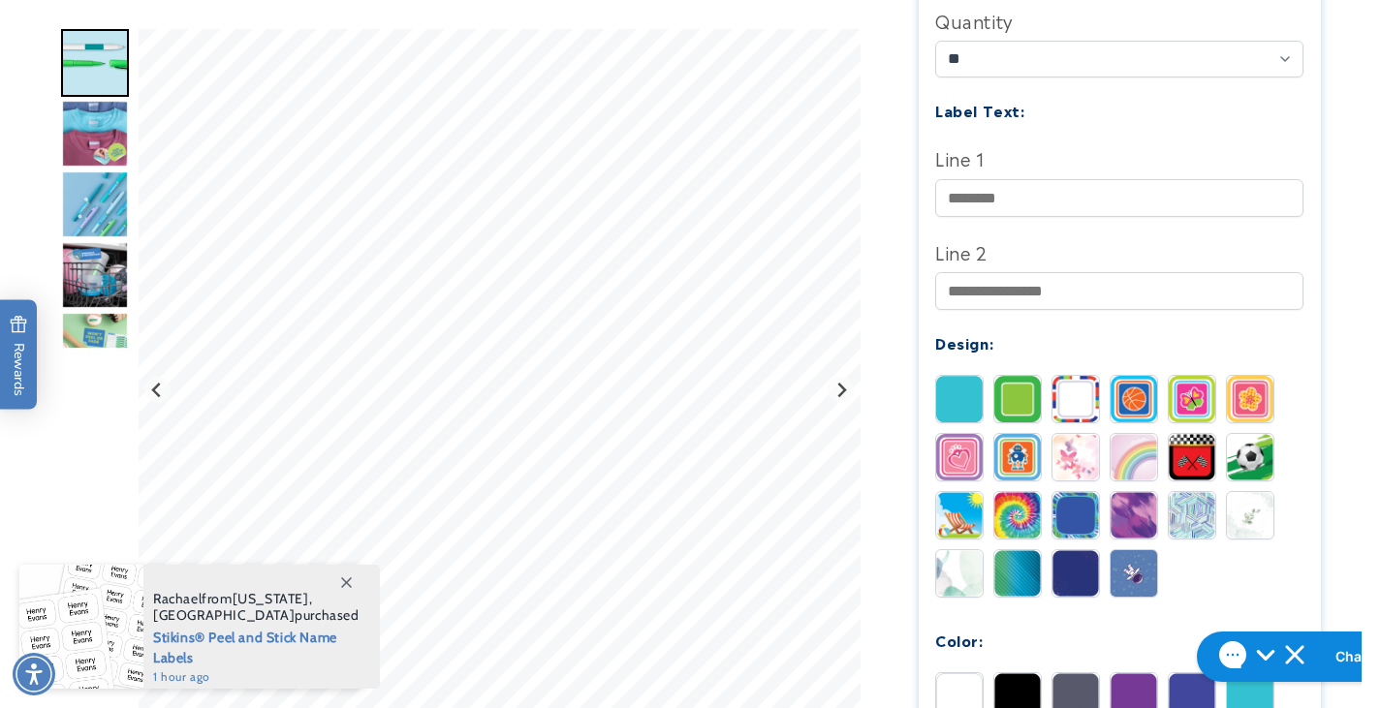
click at [1004, 376] on img at bounding box center [1017, 399] width 47 height 47
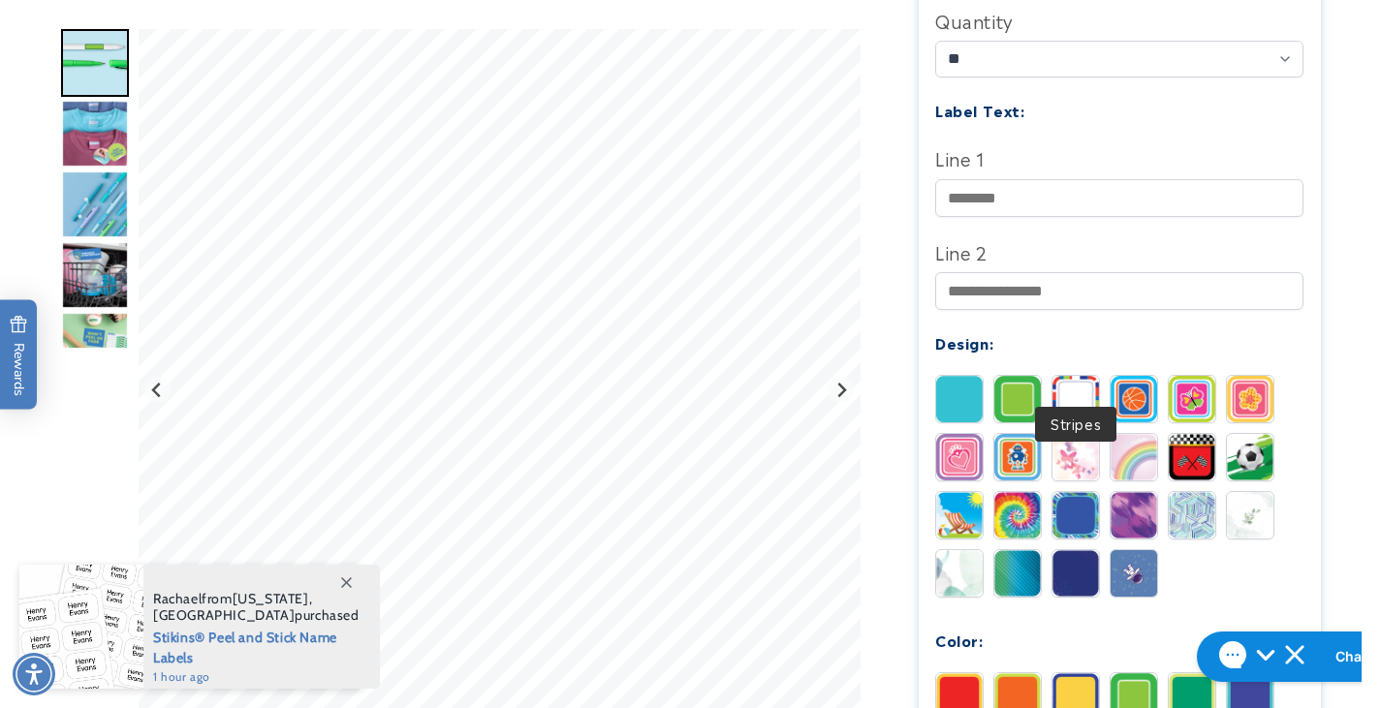
click at [1089, 376] on img at bounding box center [1075, 399] width 47 height 47
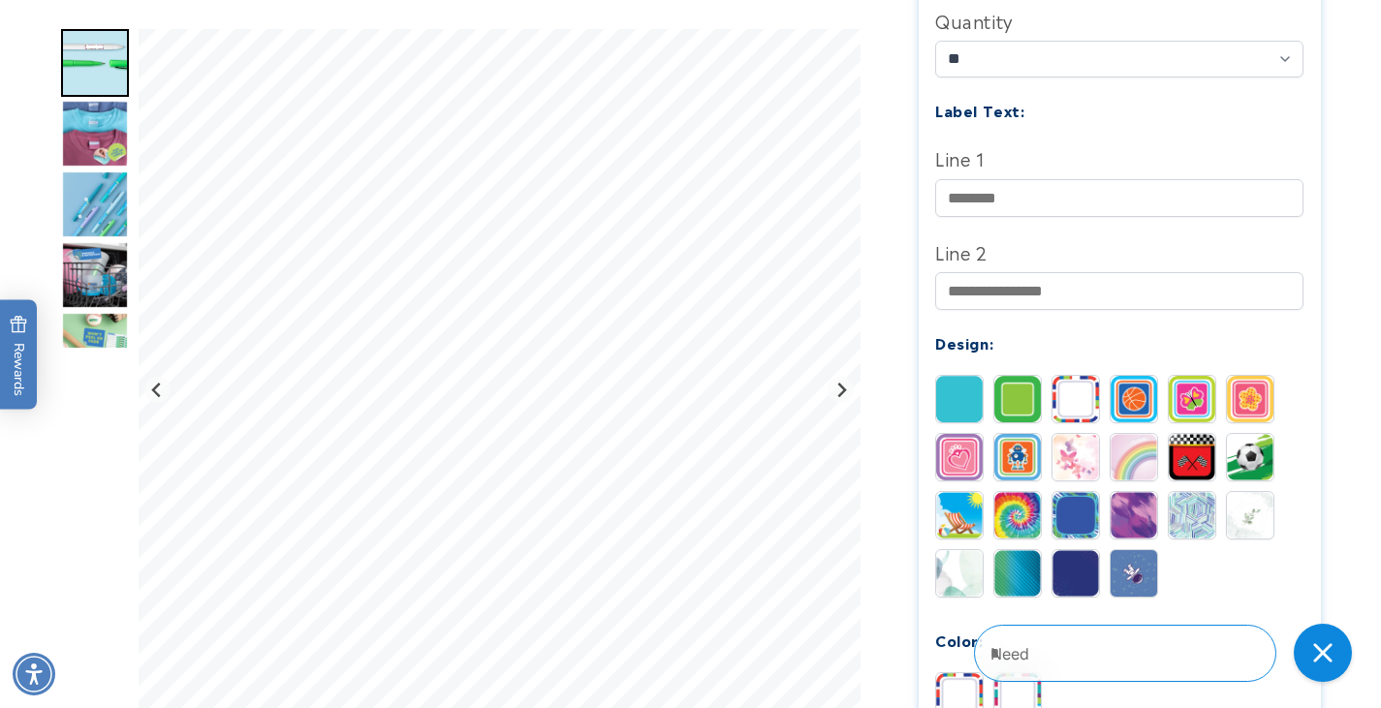
click at [1124, 434] on img at bounding box center [1134, 457] width 47 height 47
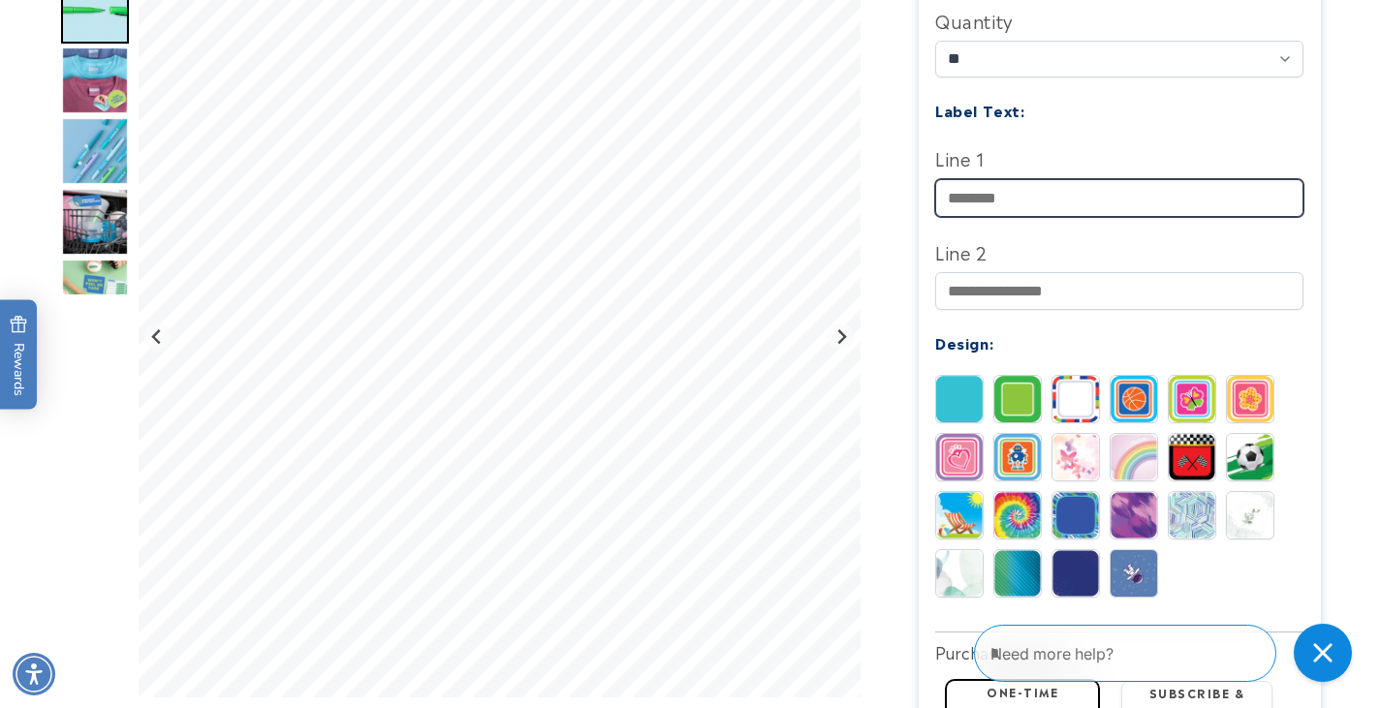
click at [990, 179] on input "Line 1" at bounding box center [1119, 198] width 368 height 38
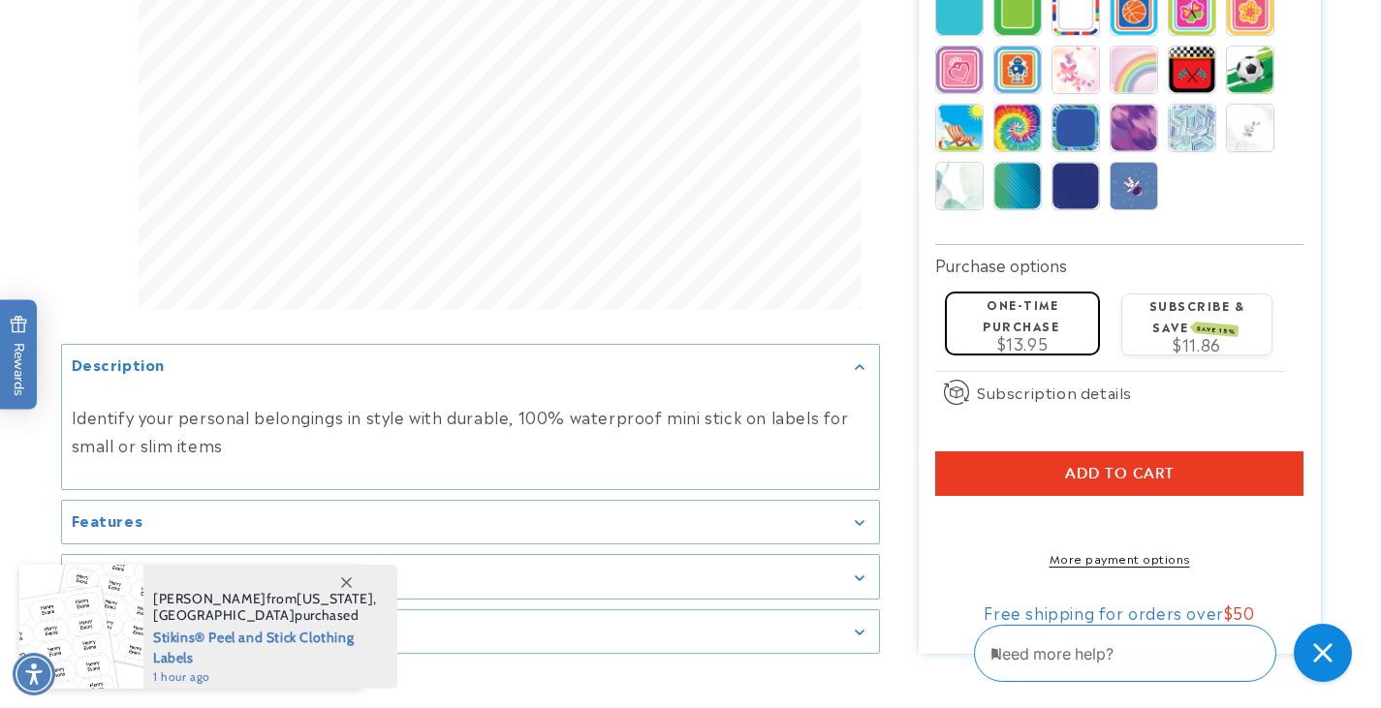
scroll to position [1163, 0]
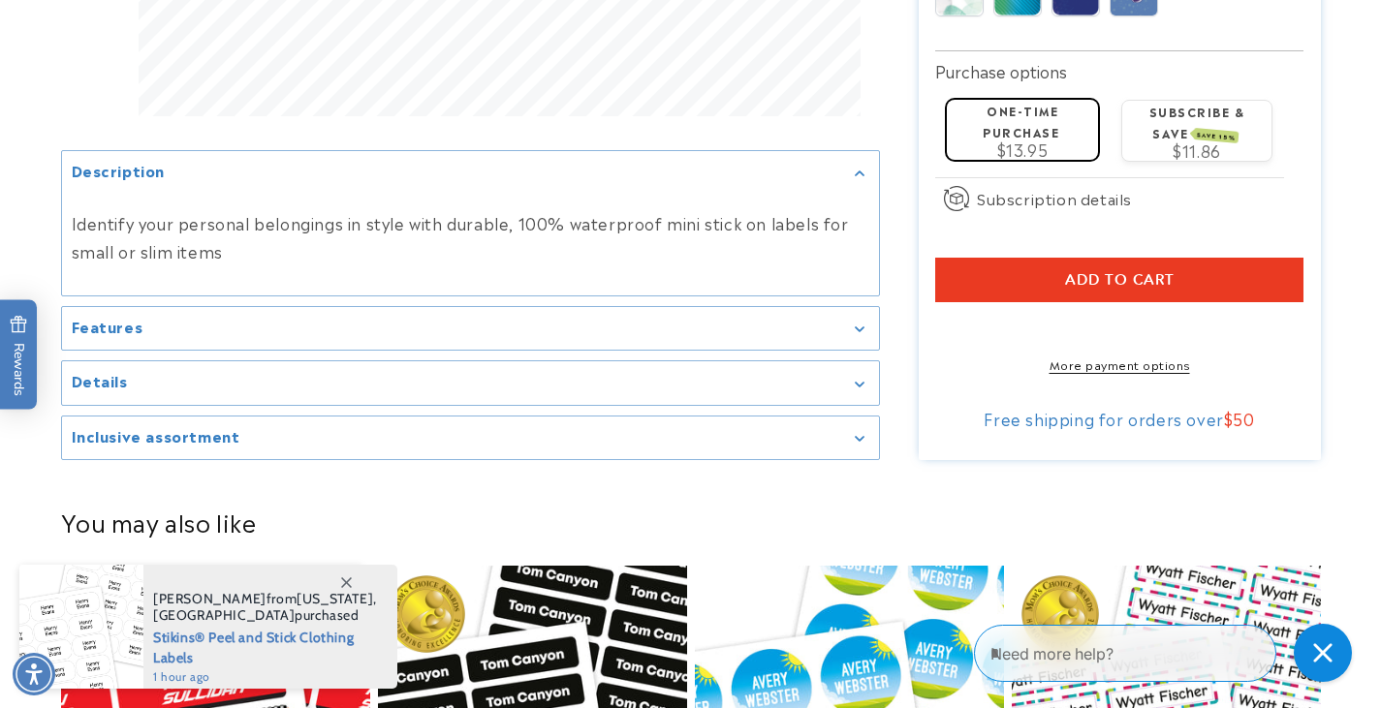
click at [742, 441] on summary "Inclusive assortment" at bounding box center [470, 439] width 817 height 44
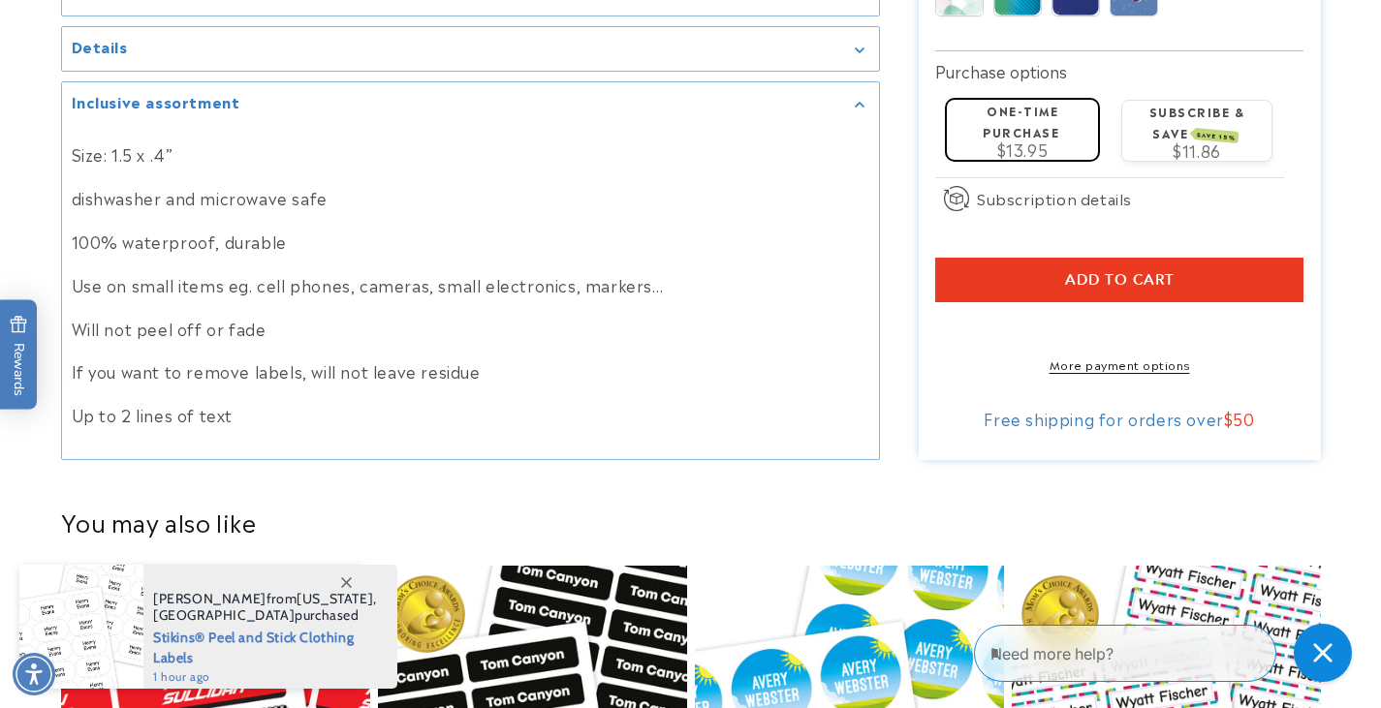
click at [1143, 258] on button "Add to cart" at bounding box center [1119, 280] width 368 height 45
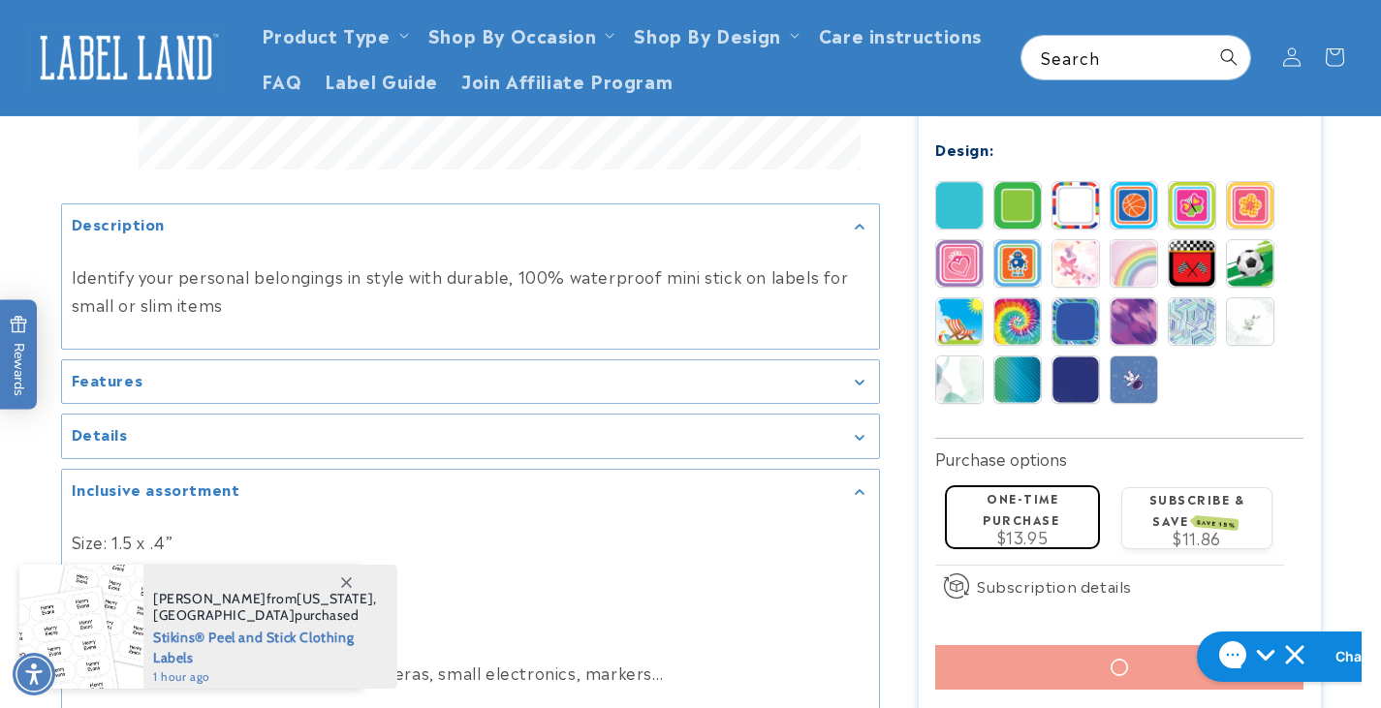
scroll to position [678, 0]
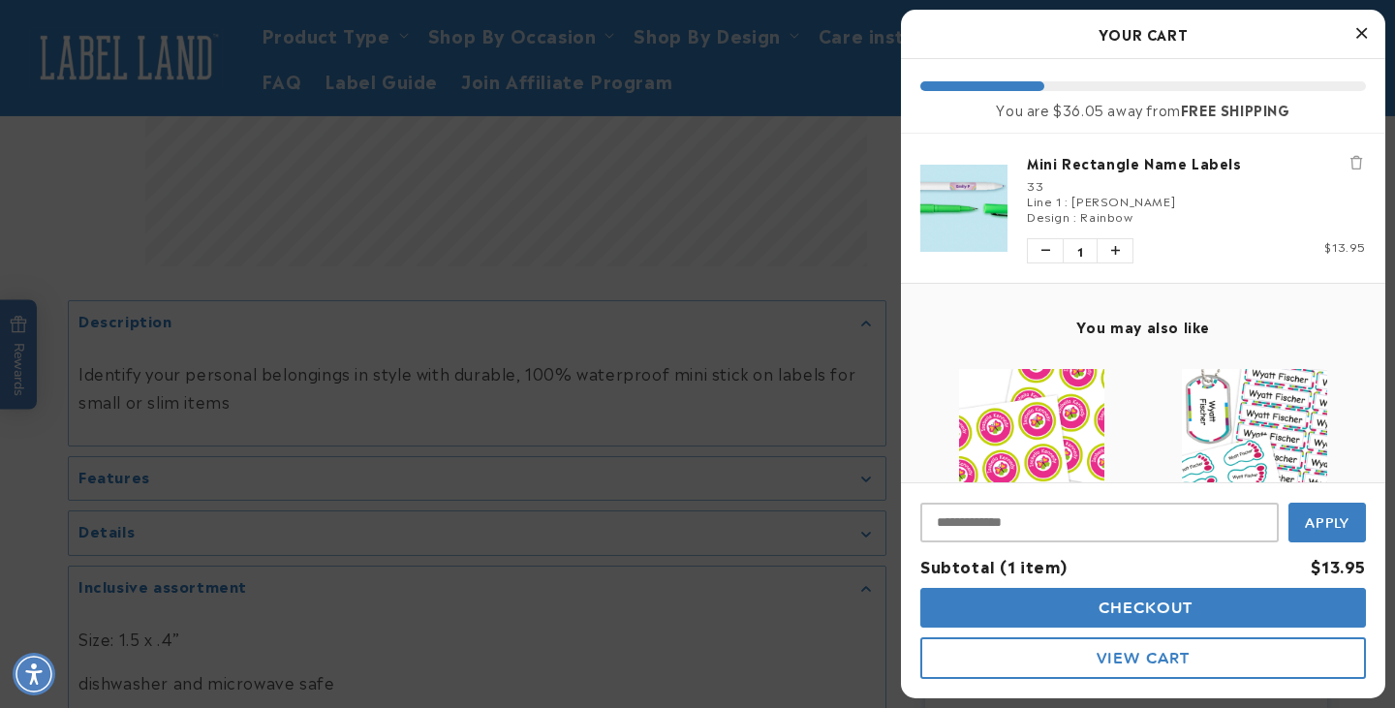
click at [1366, 31] on icon "Close Cart" at bounding box center [1362, 32] width 11 height 17
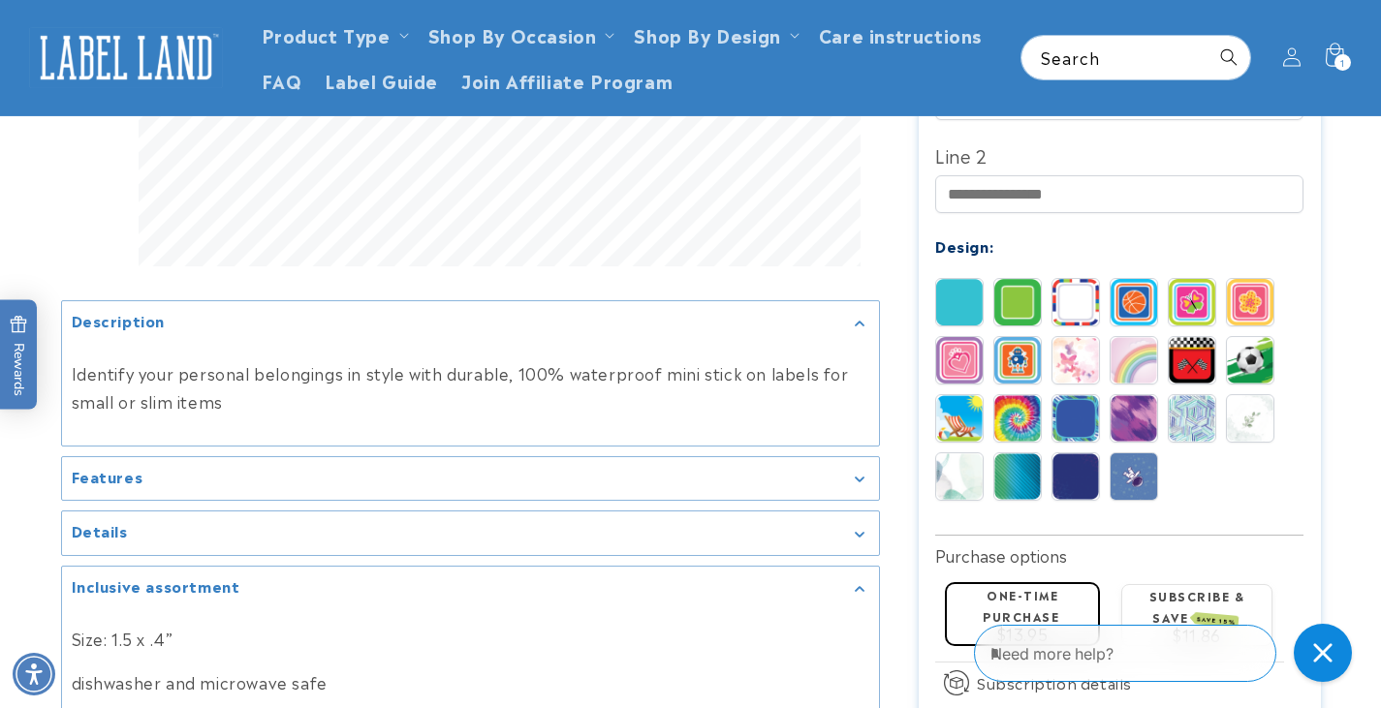
click at [1078, 395] on img at bounding box center [1075, 418] width 47 height 47
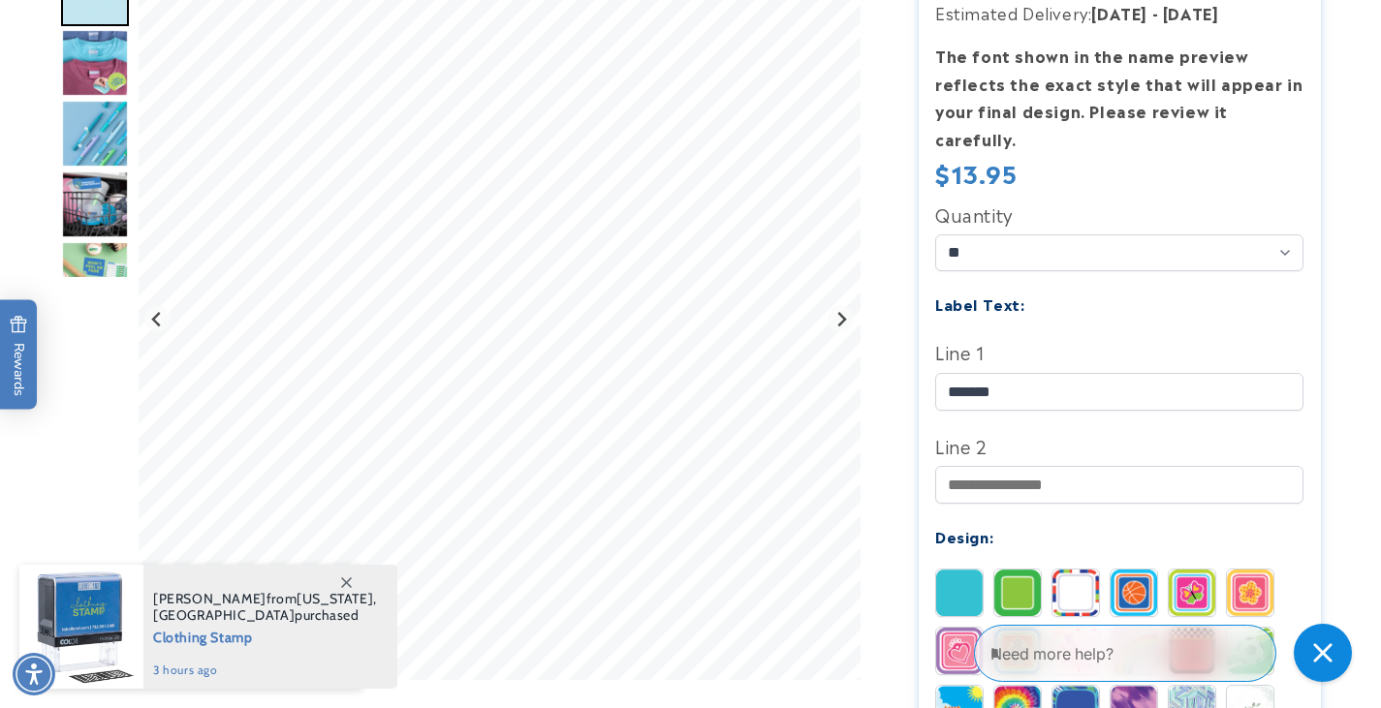
scroll to position [485, 0]
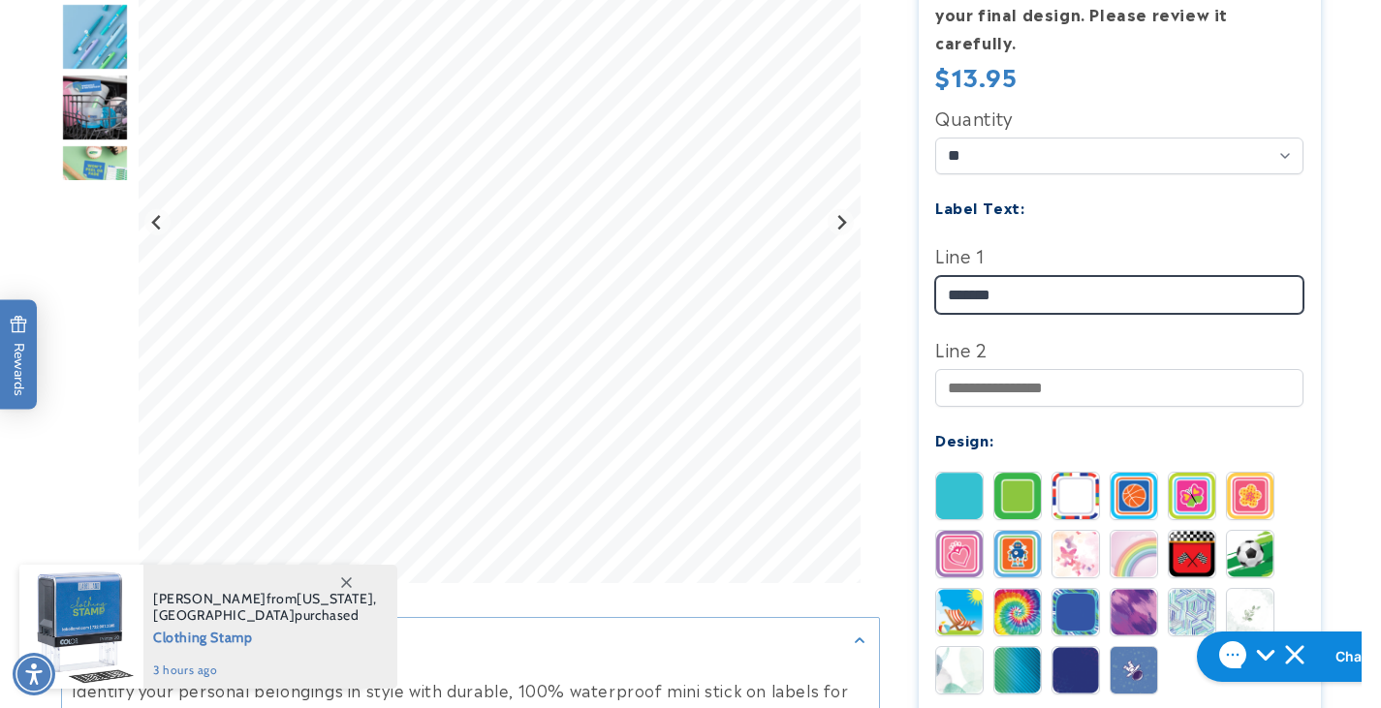
drag, startPoint x: 1037, startPoint y: 264, endPoint x: 925, endPoint y: 266, distance: 111.5
click at [925, 266] on section "Mini Rectangle Name Labels Mini Rectangle Name Labels 278 Reviews Estimated Del…" at bounding box center [1120, 488] width 402 height 1547
type input "********"
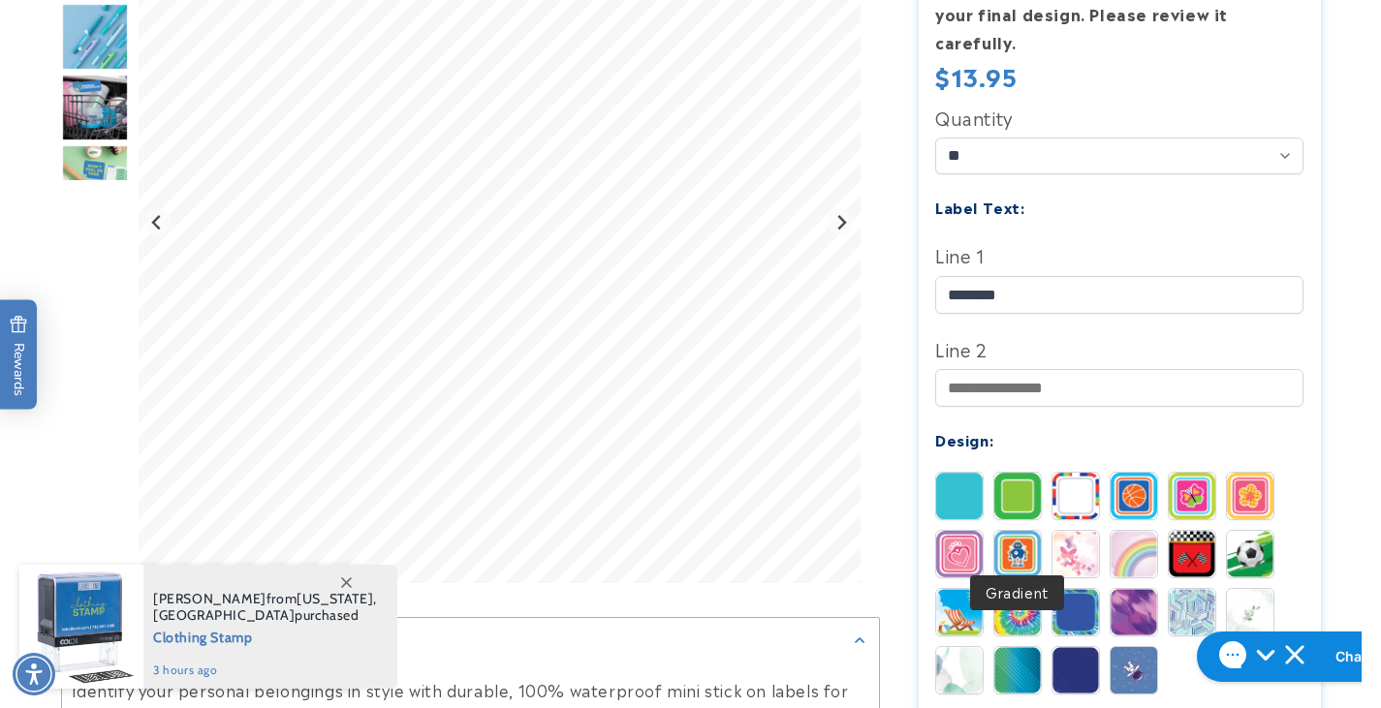
click at [1019, 647] on img at bounding box center [1017, 670] width 47 height 47
click at [1010, 589] on img at bounding box center [1017, 612] width 47 height 47
click at [1089, 653] on img at bounding box center [1075, 670] width 47 height 47
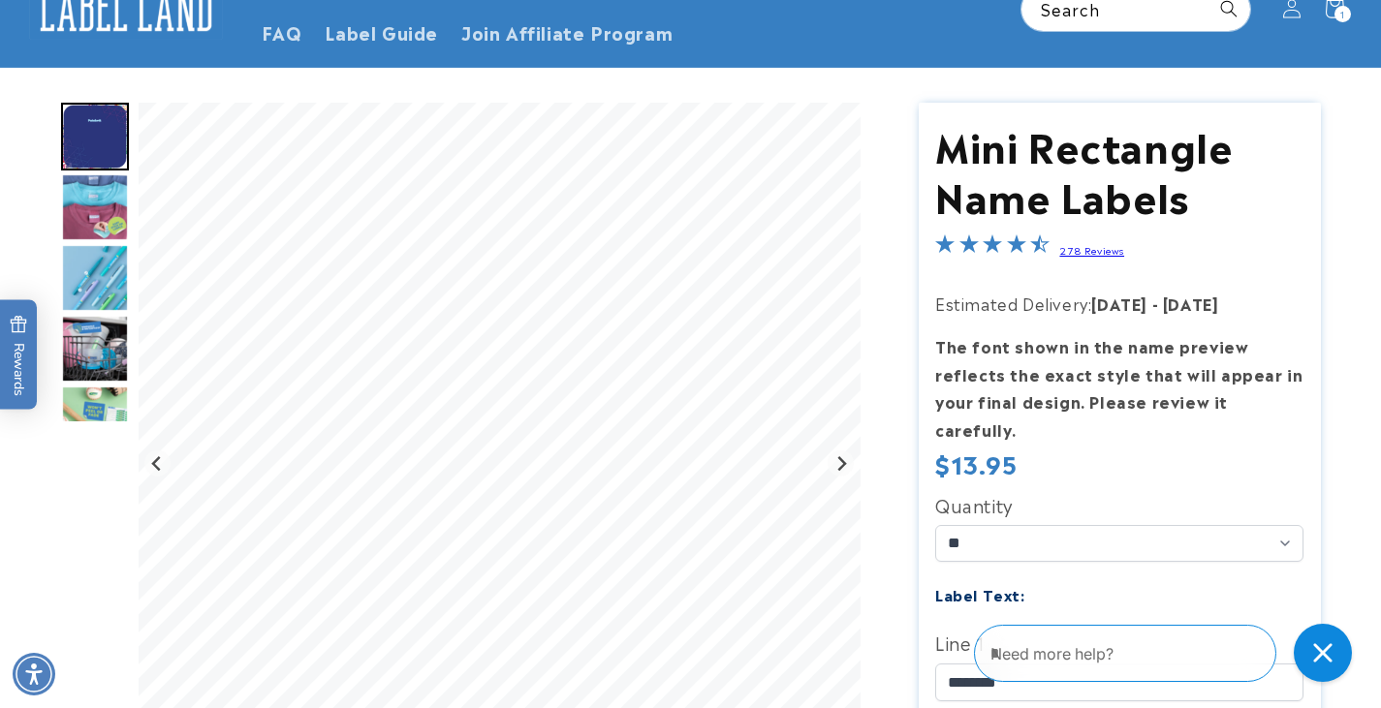
scroll to position [0, 0]
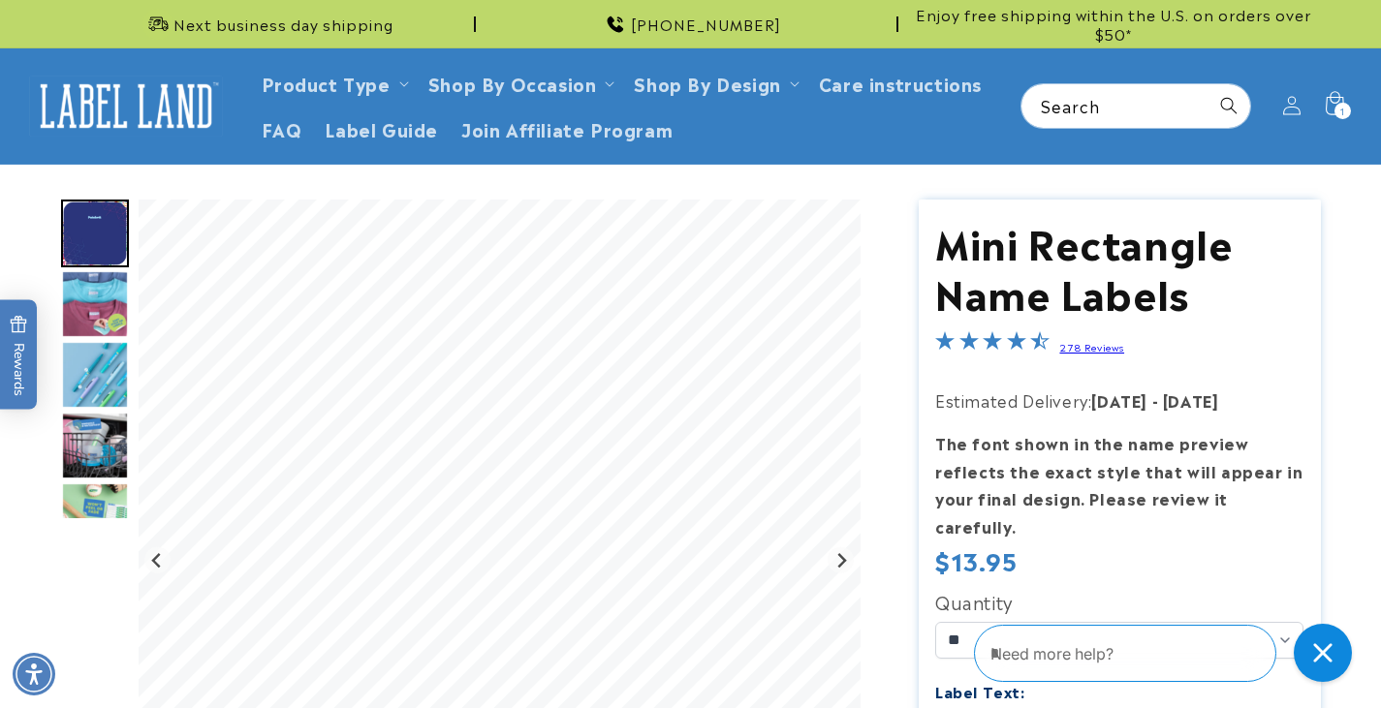
click at [103, 392] on img "Go to slide 4" at bounding box center [95, 375] width 68 height 68
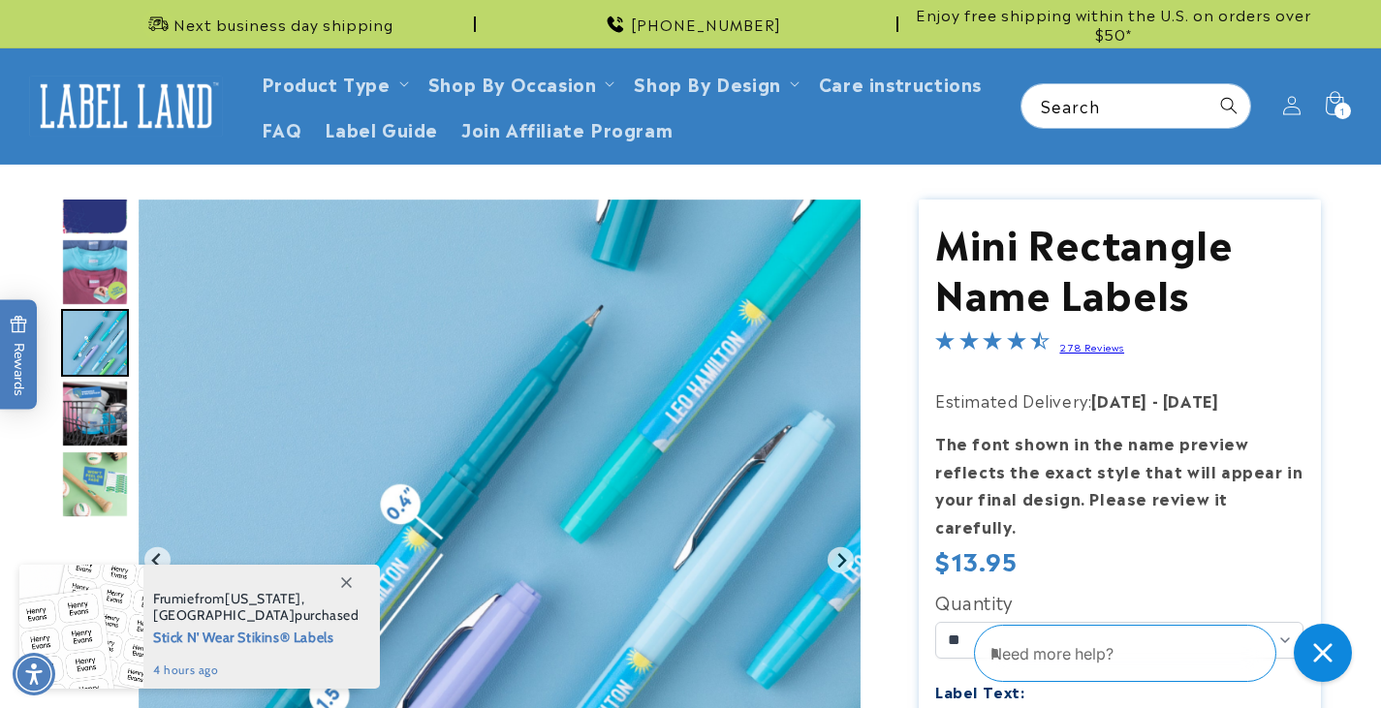
click at [83, 209] on img "Go to slide 2" at bounding box center [95, 202] width 68 height 68
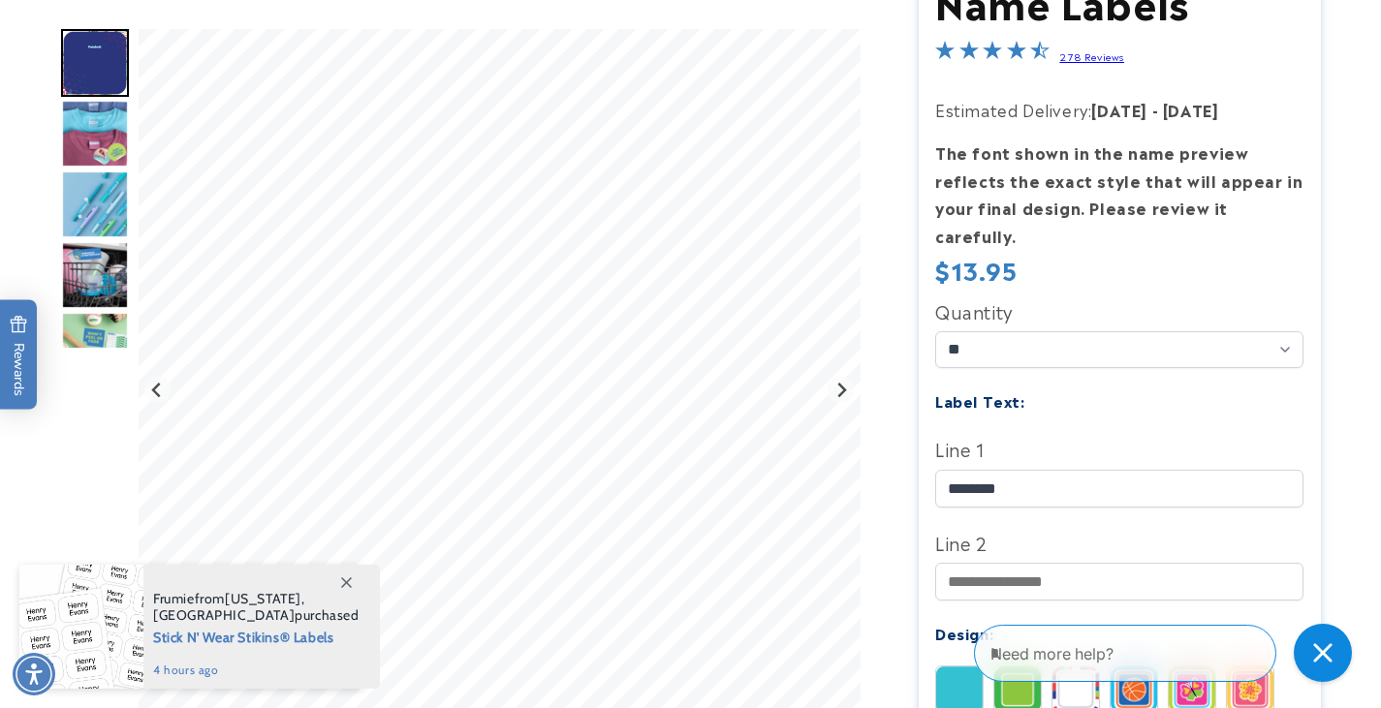
scroll to position [485, 0]
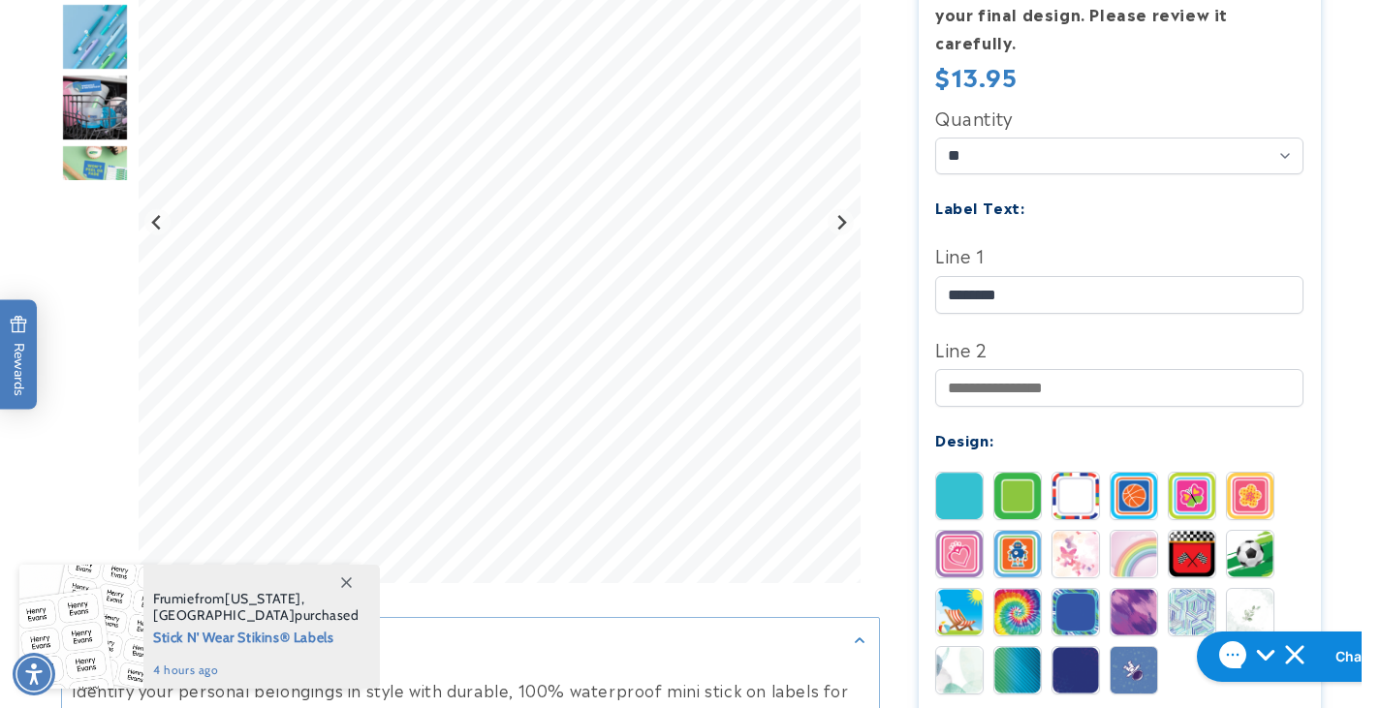
click at [983, 476] on div at bounding box center [959, 496] width 48 height 48
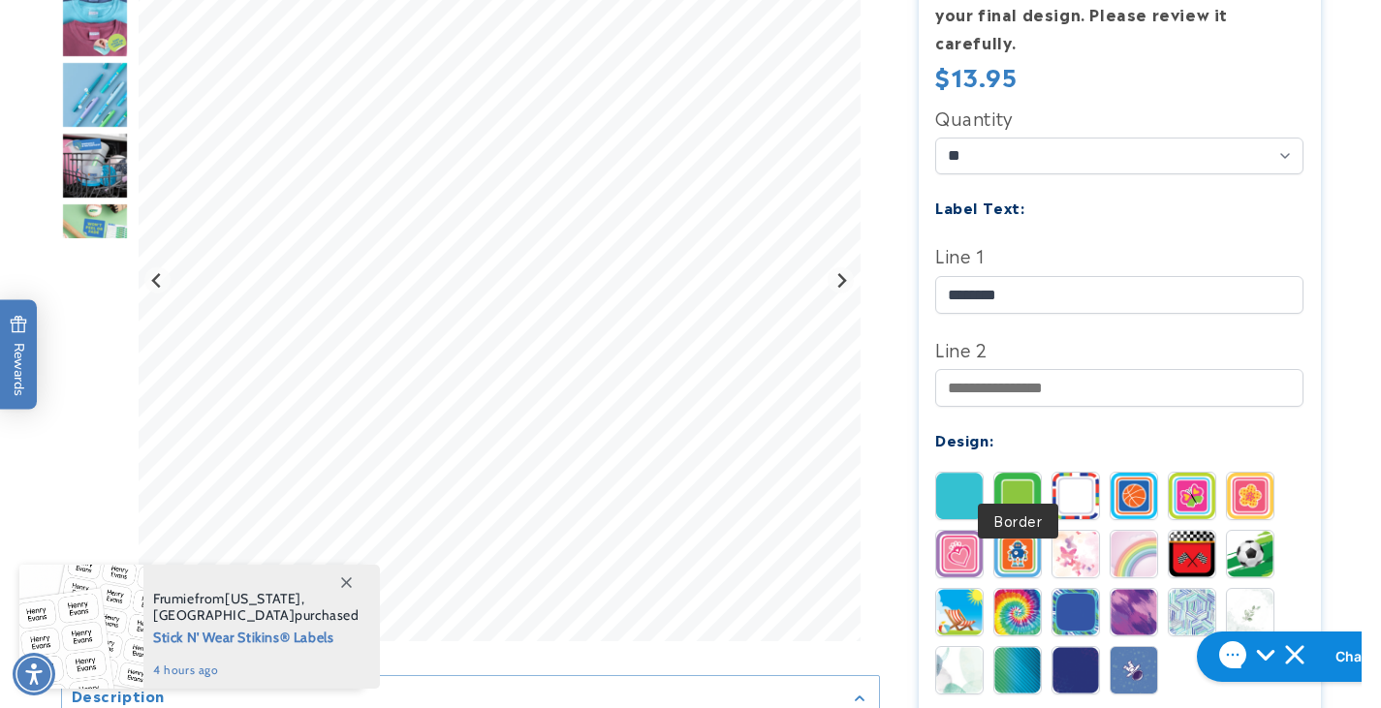
click at [1005, 475] on img at bounding box center [1017, 496] width 47 height 47
click at [1076, 483] on img at bounding box center [1075, 496] width 47 height 47
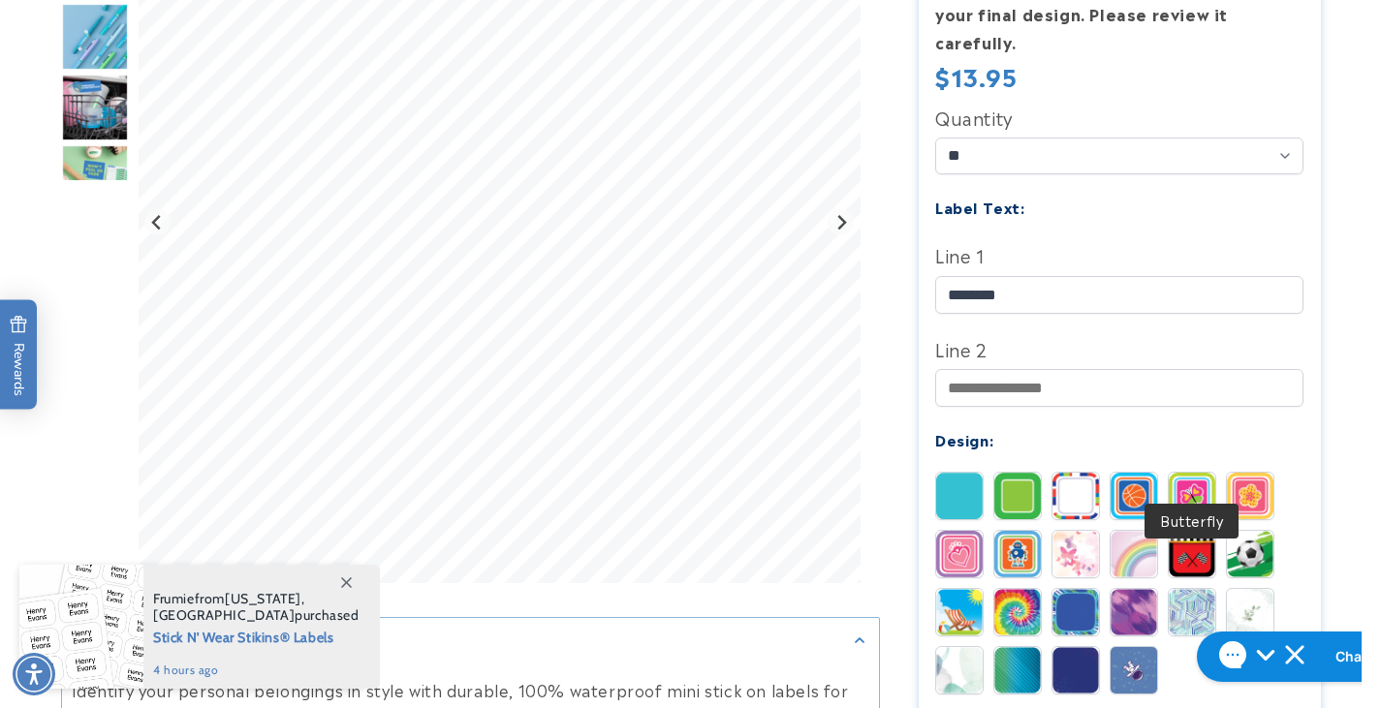
click at [1191, 481] on img at bounding box center [1192, 496] width 47 height 47
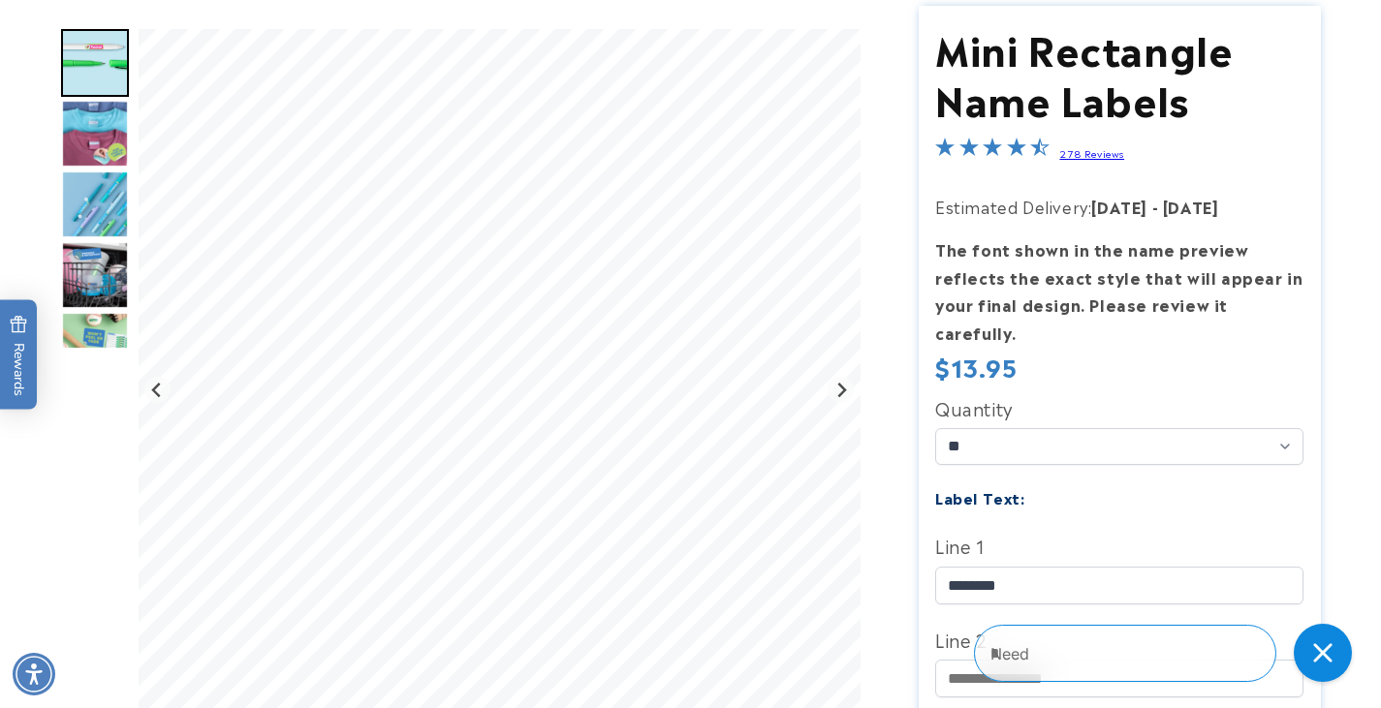
scroll to position [388, 0]
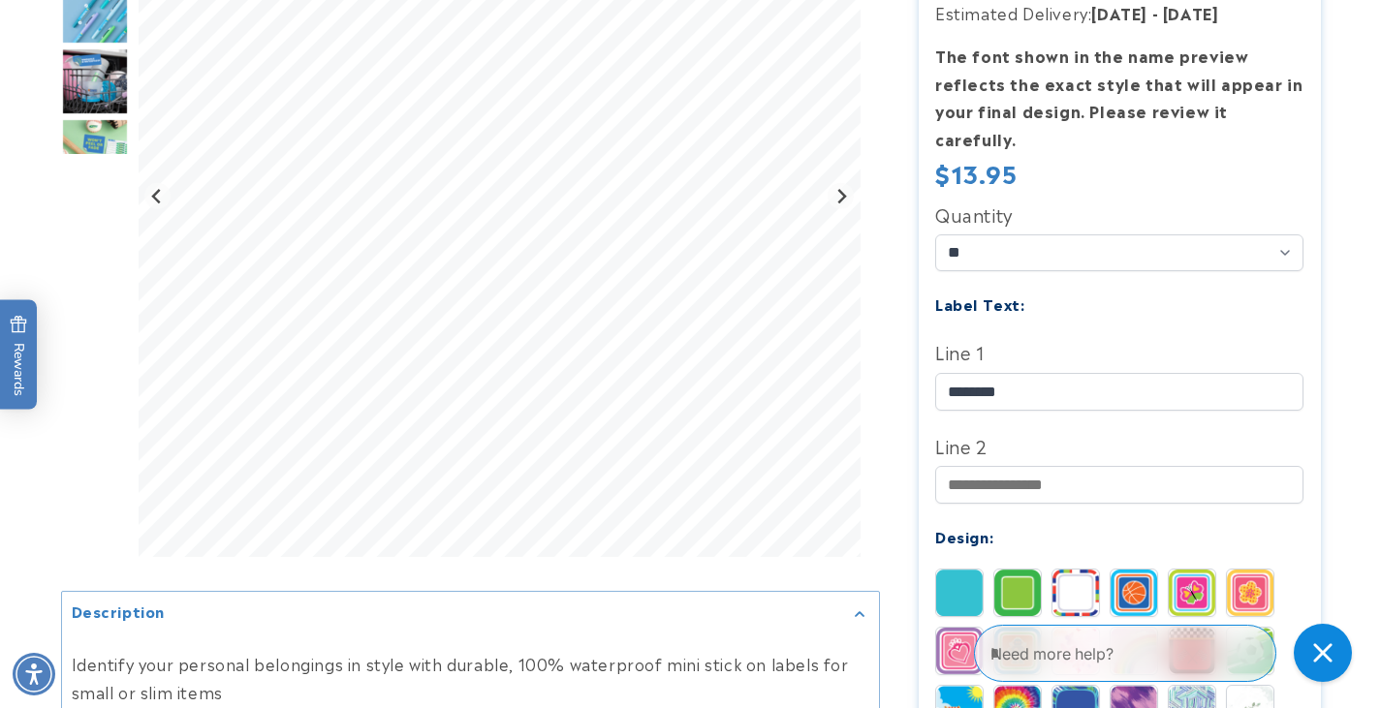
click at [1063, 572] on img at bounding box center [1075, 593] width 47 height 47
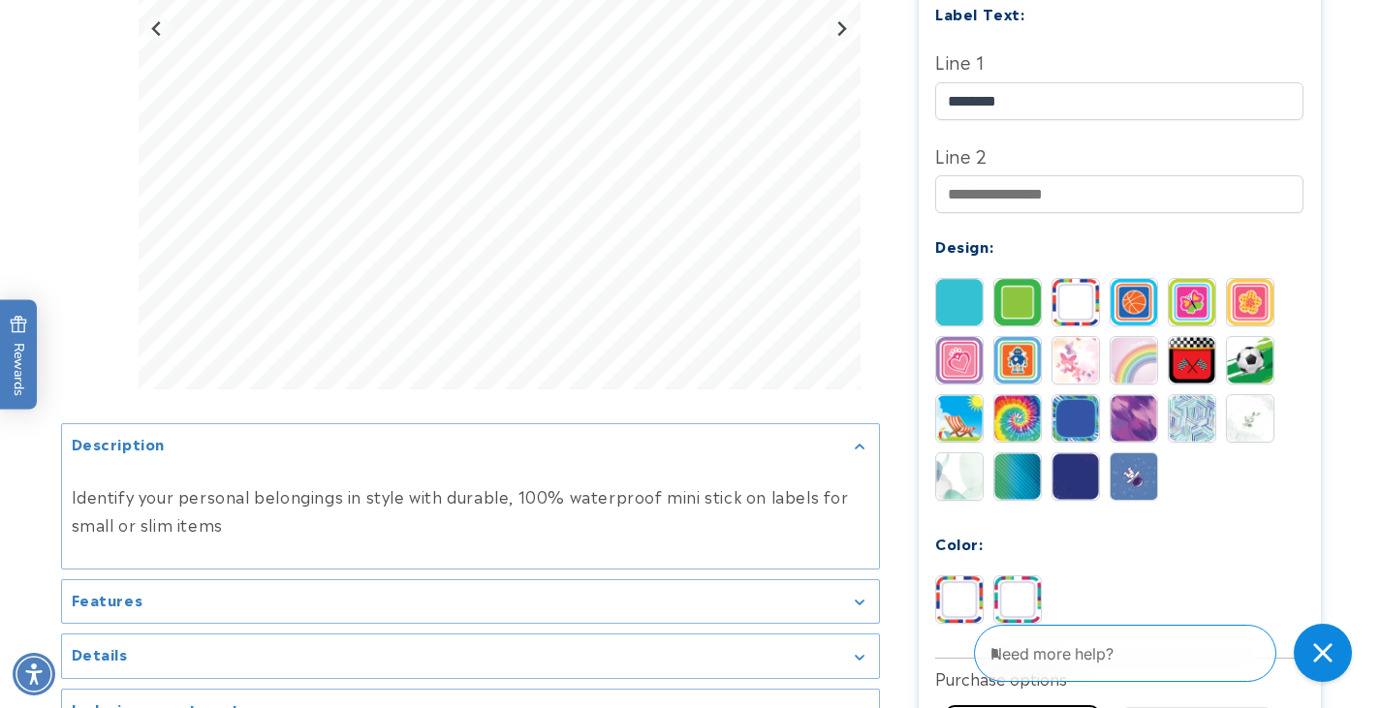
scroll to position [775, 0]
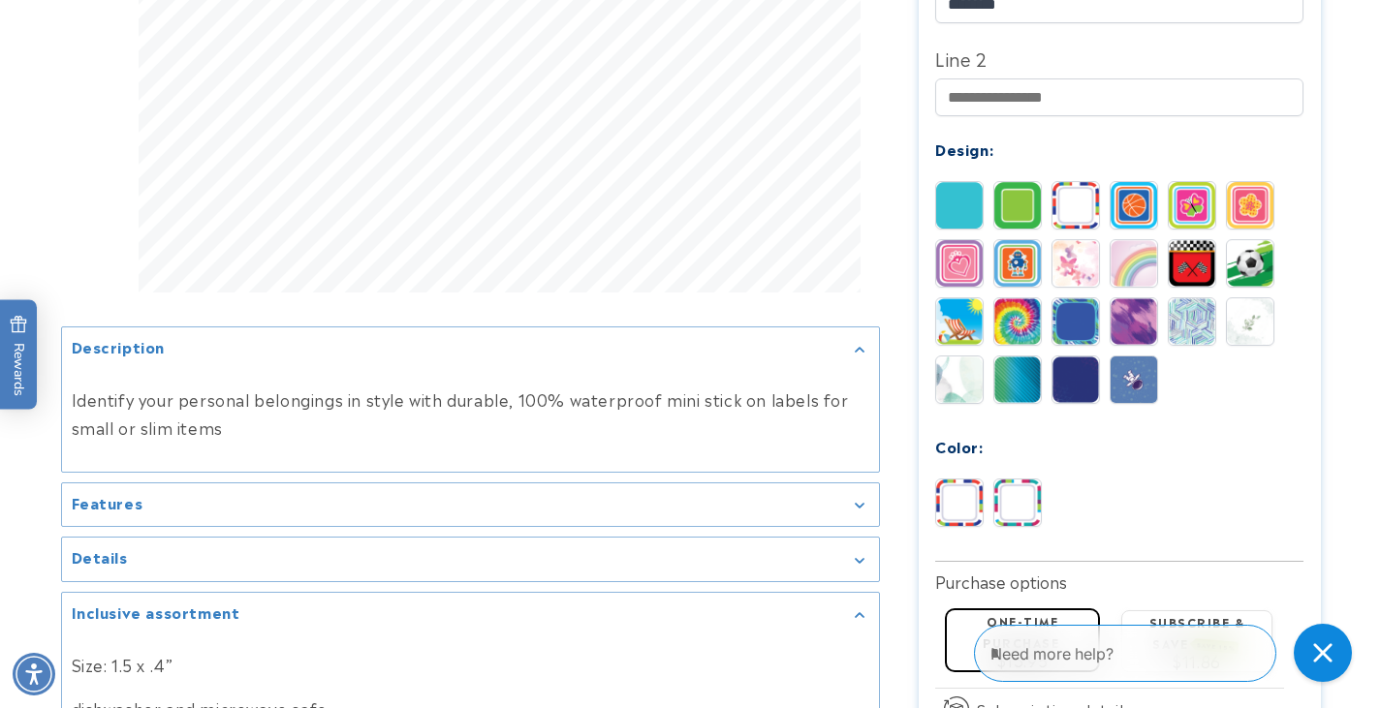
click at [1031, 480] on img at bounding box center [1017, 503] width 47 height 47
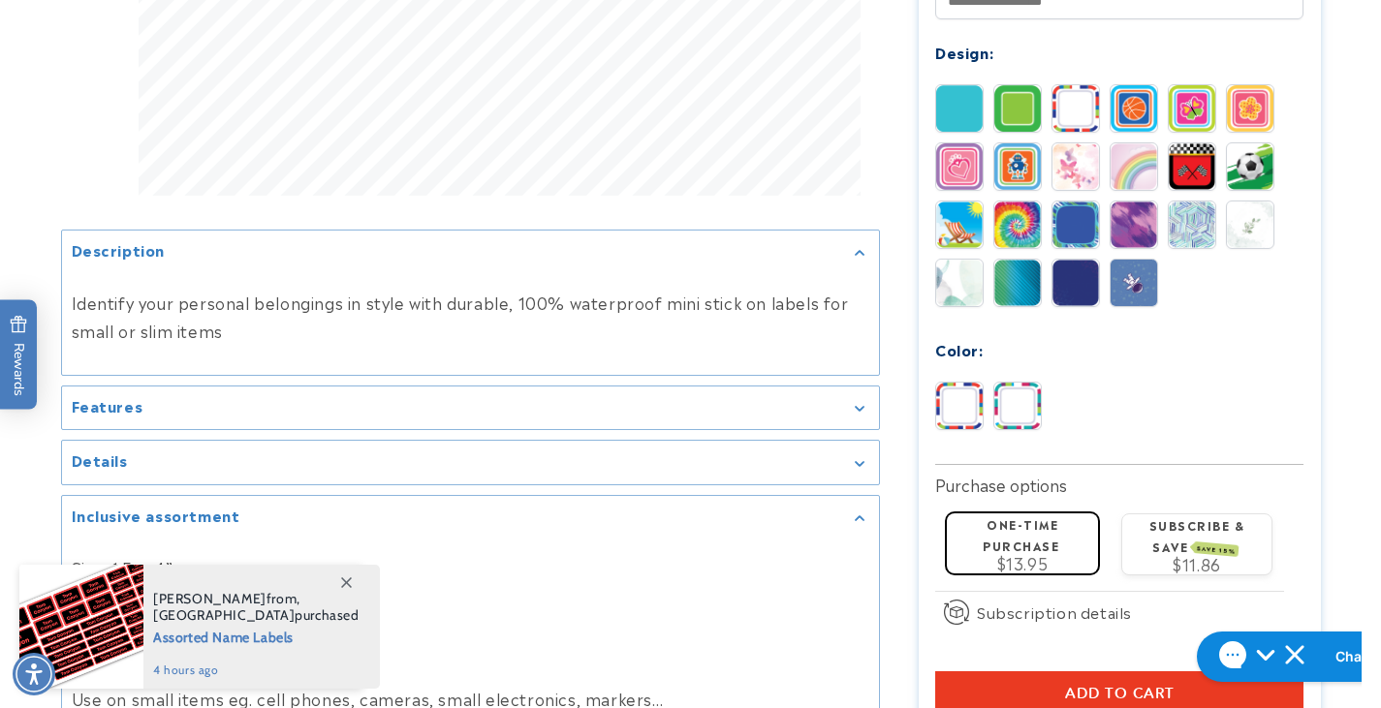
scroll to position [1066, 0]
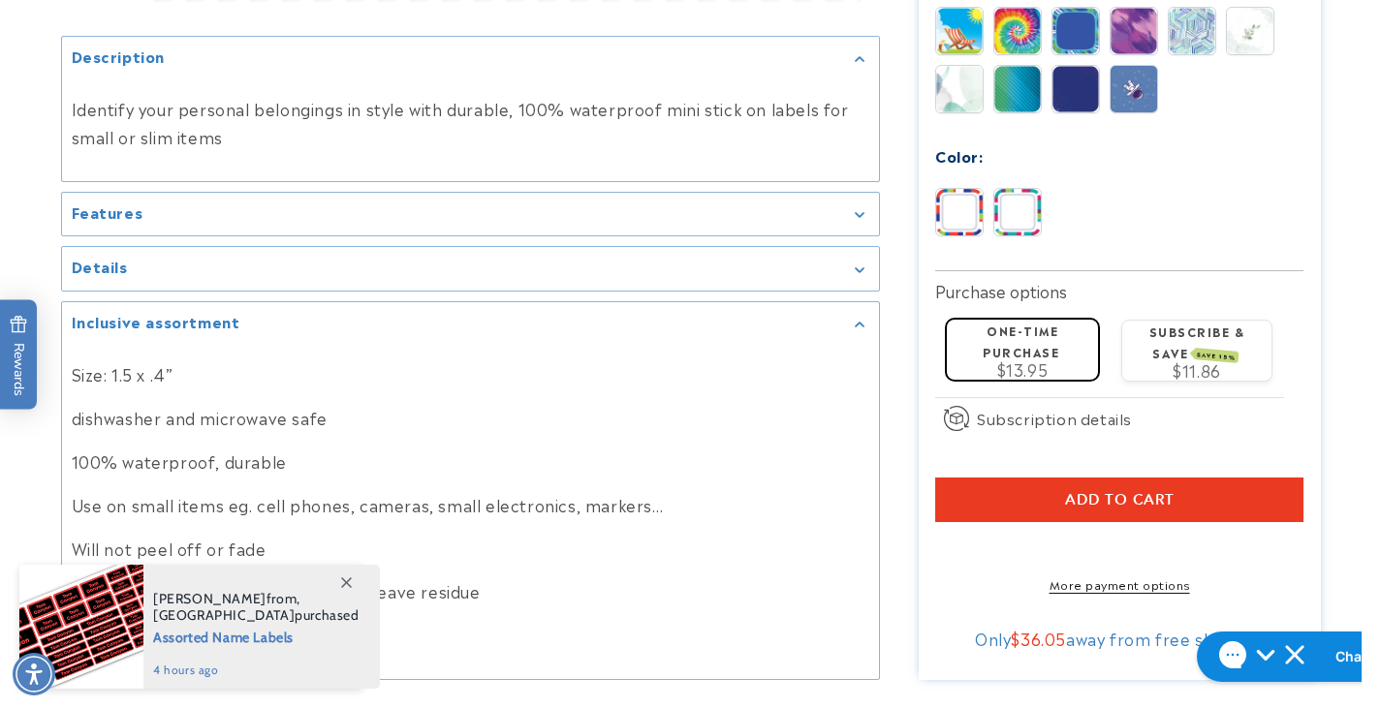
click at [1133, 491] on span "Add to cart" at bounding box center [1119, 499] width 109 height 17
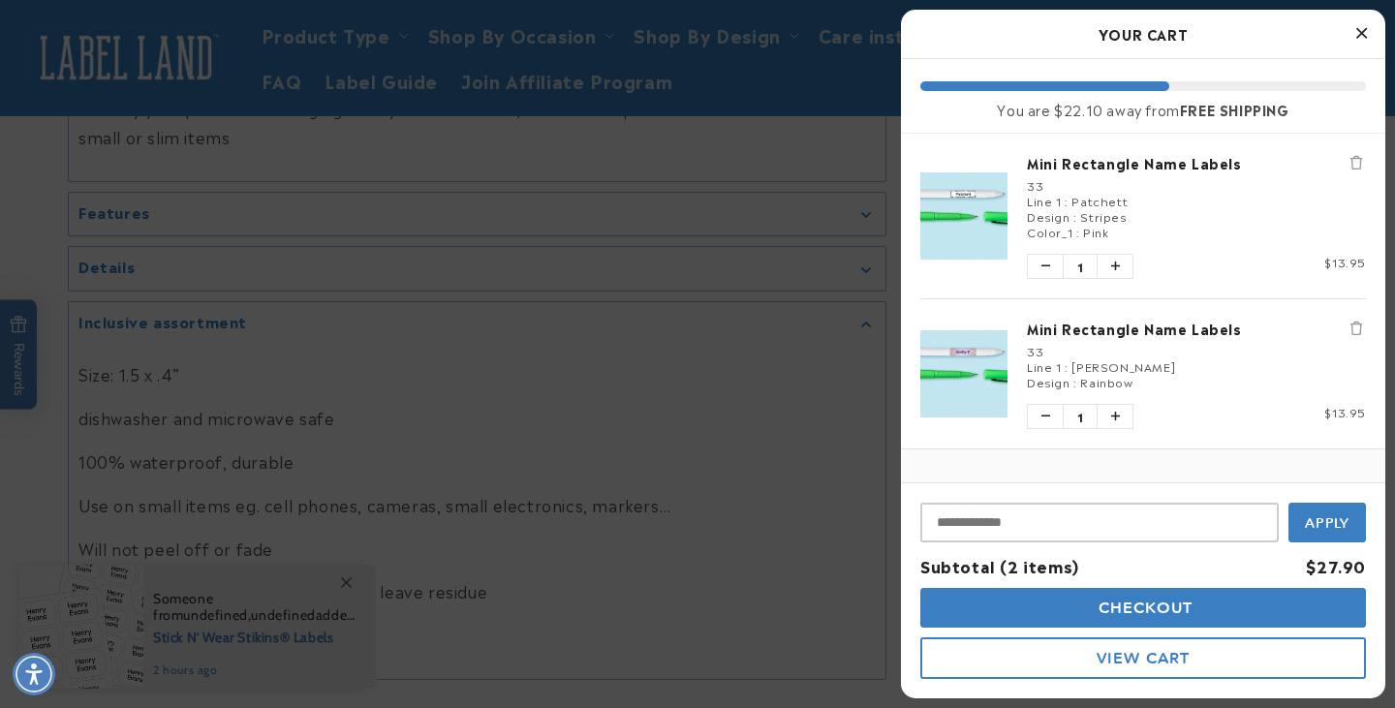
click at [1363, 30] on icon "Close Cart" at bounding box center [1362, 32] width 11 height 17
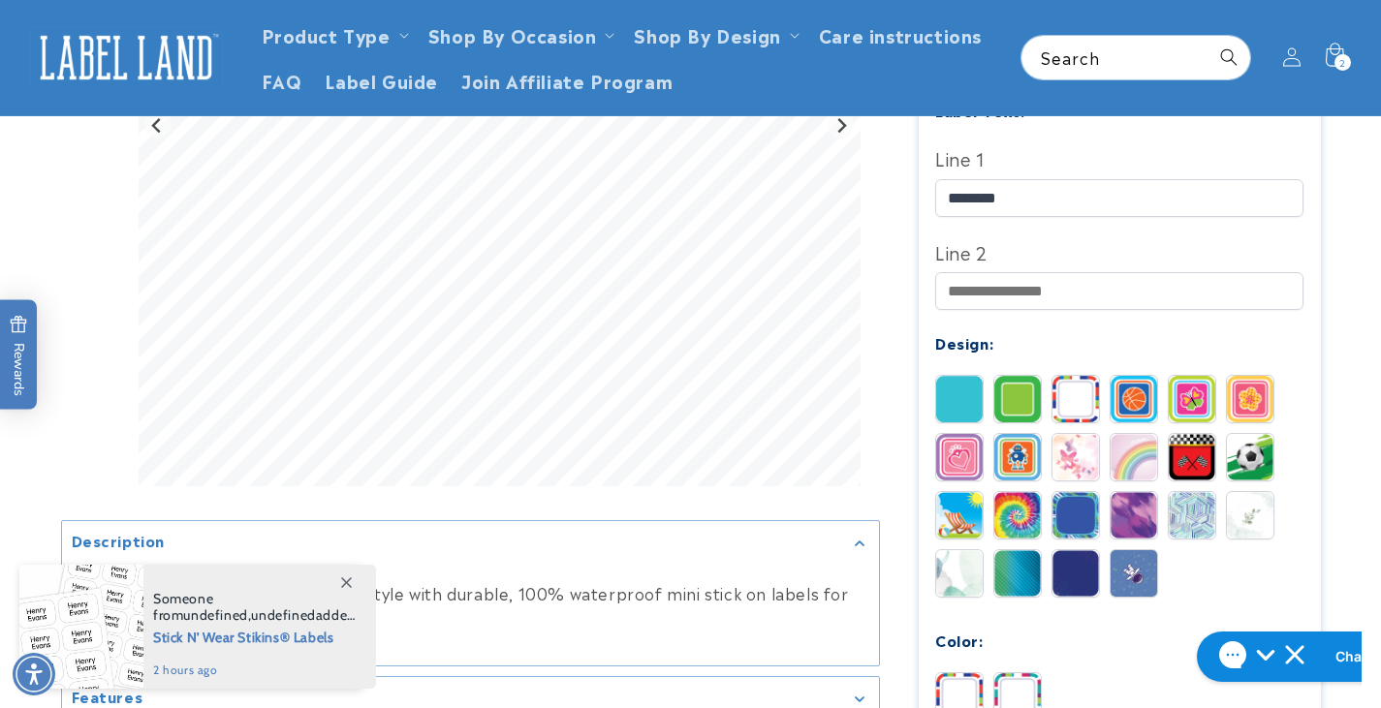
scroll to position [291, 0]
